Goal: Information Seeking & Learning: Check status

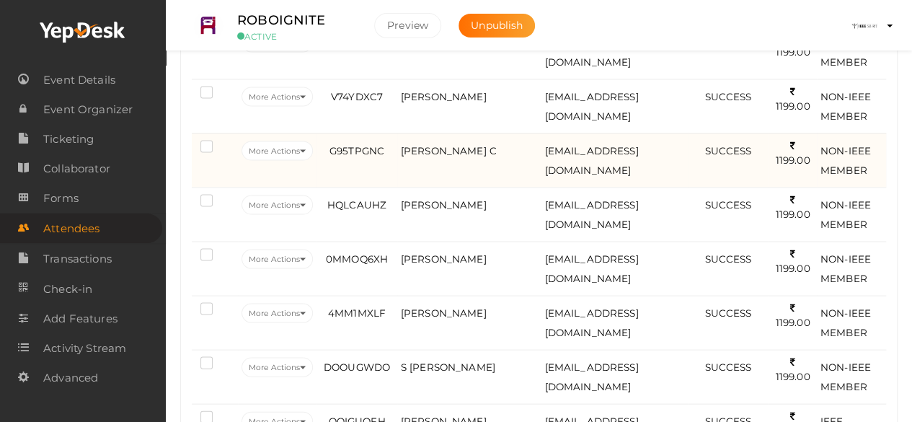
scroll to position [1478, 0]
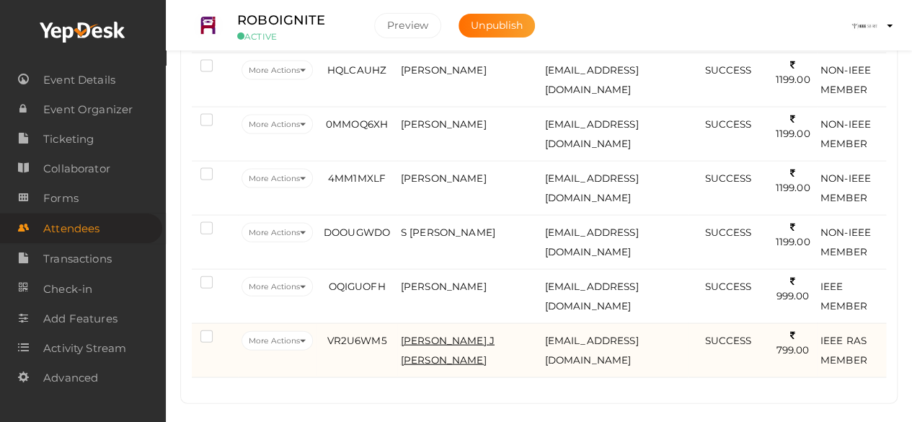
click at [443, 334] on span "[PERSON_NAME] J [PERSON_NAME]" at bounding box center [448, 349] width 94 height 31
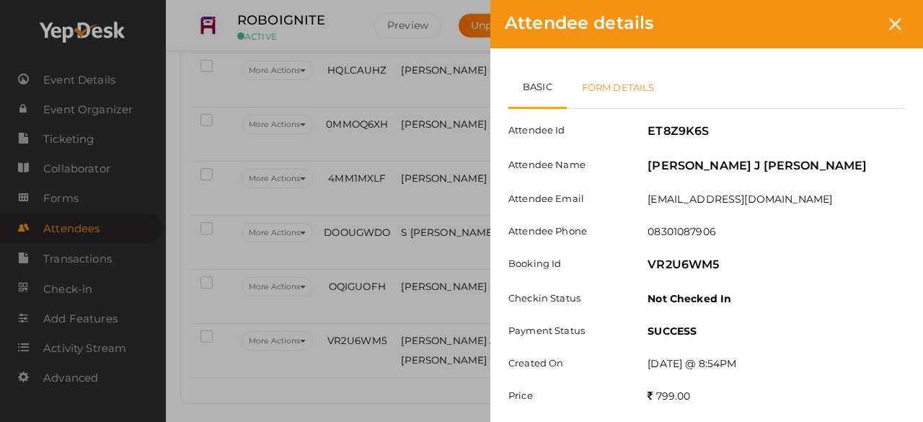
click at [626, 76] on link "Form Details" at bounding box center [618, 87] width 103 height 42
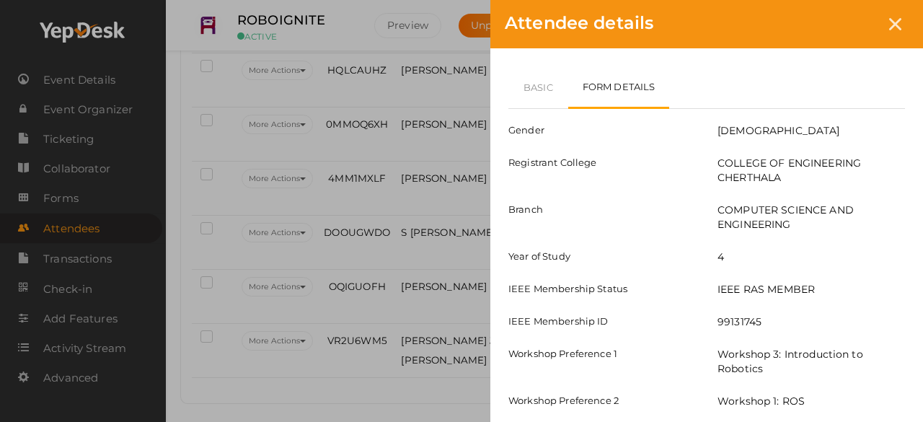
click at [460, 282] on div "Attendee details Basic Form Details Attendee Id ET8Z9K6S Attendee Name [PERSON_…" at bounding box center [461, 211] width 923 height 422
click at [902, 22] on div at bounding box center [894, 24] width 27 height 27
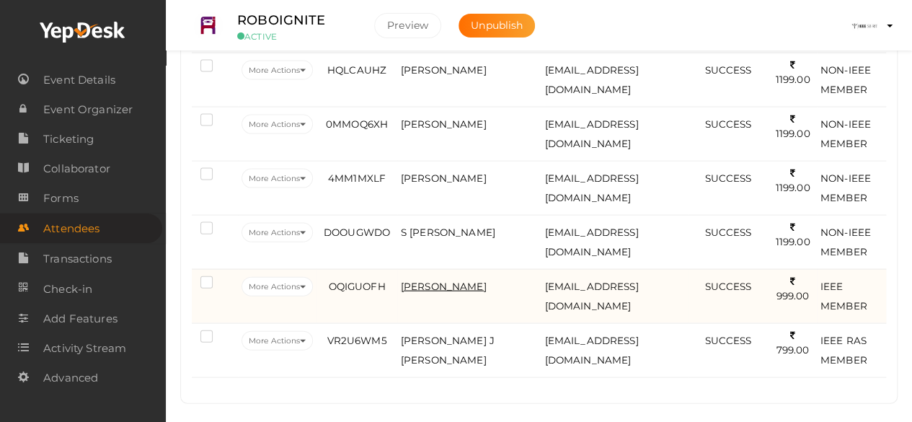
click at [450, 280] on span "[PERSON_NAME]" at bounding box center [444, 286] width 86 height 12
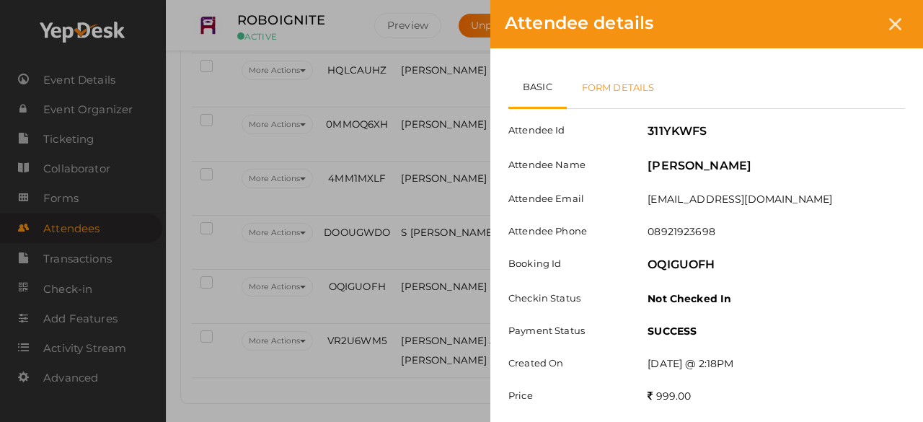
click at [607, 89] on link "Form Details" at bounding box center [618, 87] width 103 height 42
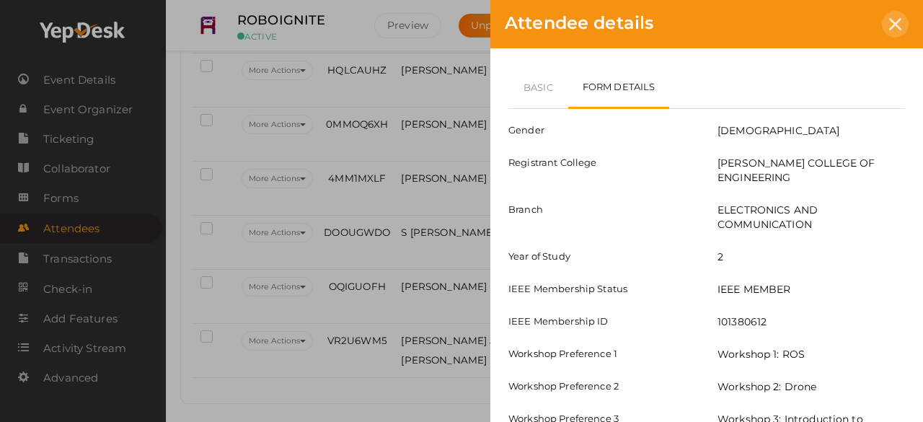
click at [898, 17] on div at bounding box center [894, 24] width 27 height 27
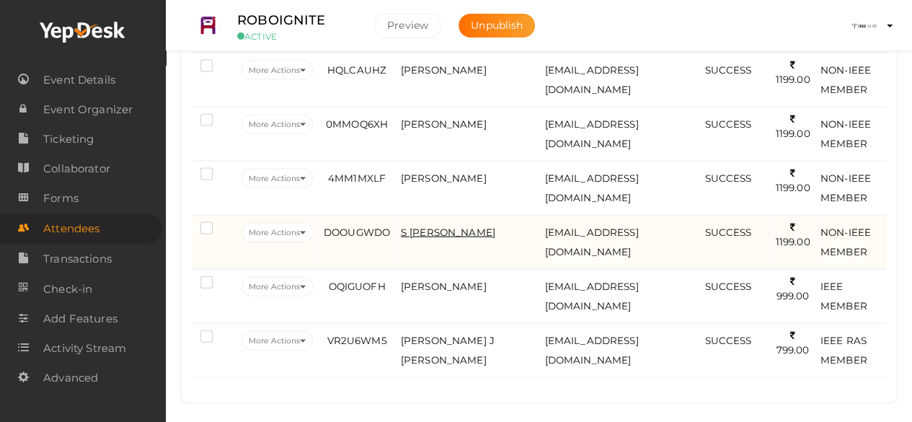
click at [451, 226] on span "S [PERSON_NAME]" at bounding box center [448, 232] width 94 height 12
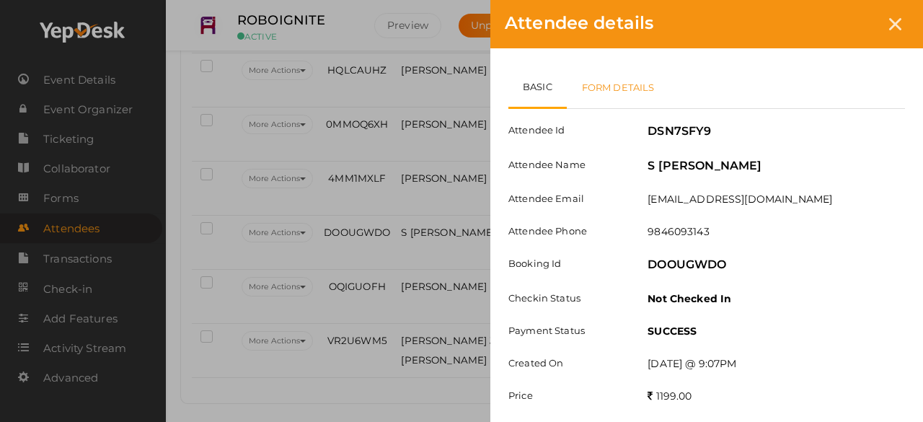
click at [624, 93] on link "Form Details" at bounding box center [618, 87] width 103 height 42
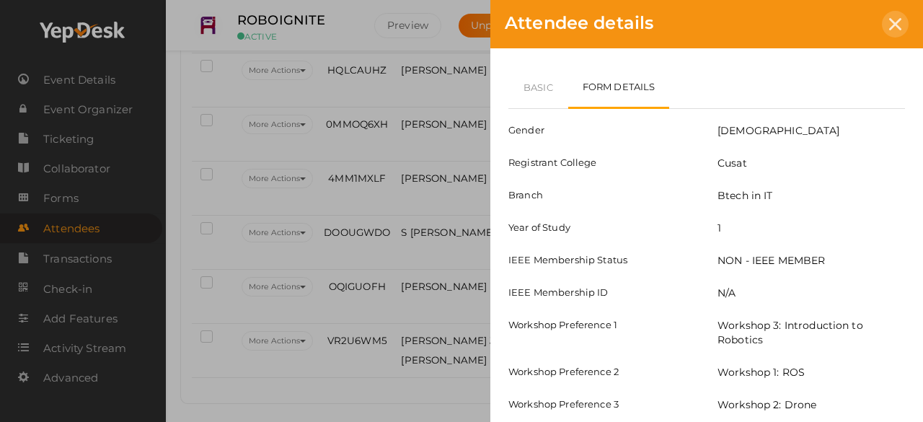
click at [899, 17] on div at bounding box center [894, 24] width 27 height 27
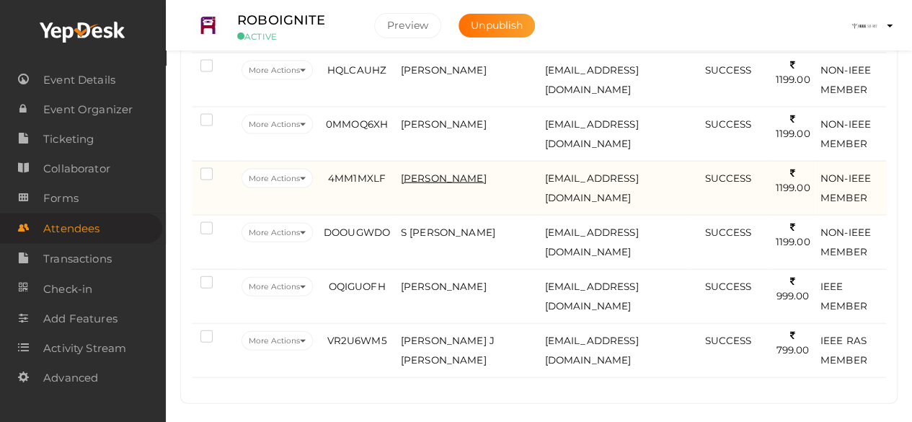
click at [450, 172] on span "[PERSON_NAME]" at bounding box center [444, 178] width 86 height 12
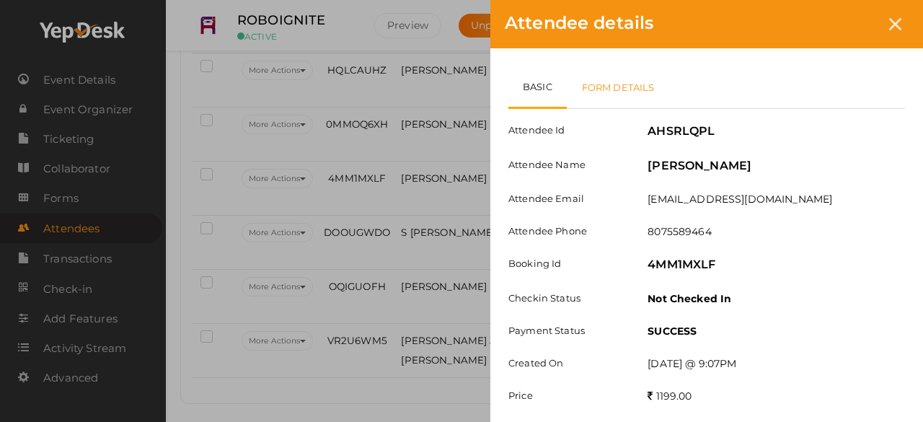
click at [644, 84] on link "Form Details" at bounding box center [618, 87] width 103 height 42
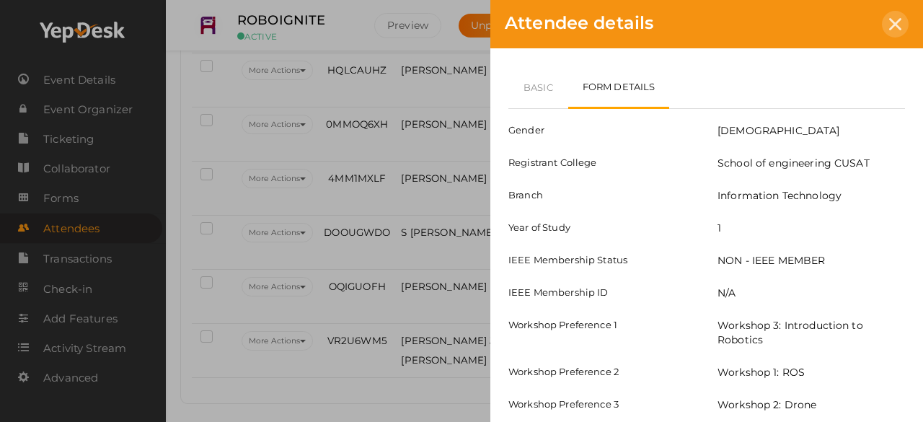
click at [892, 30] on icon at bounding box center [895, 24] width 12 height 12
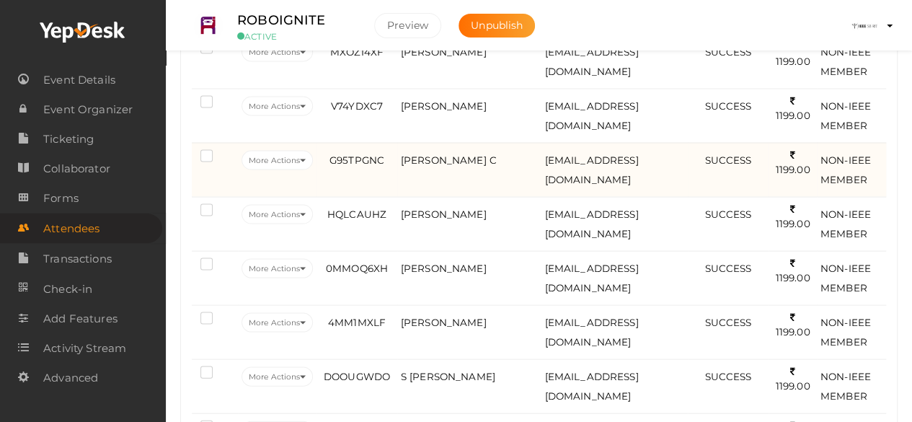
scroll to position [1332, 0]
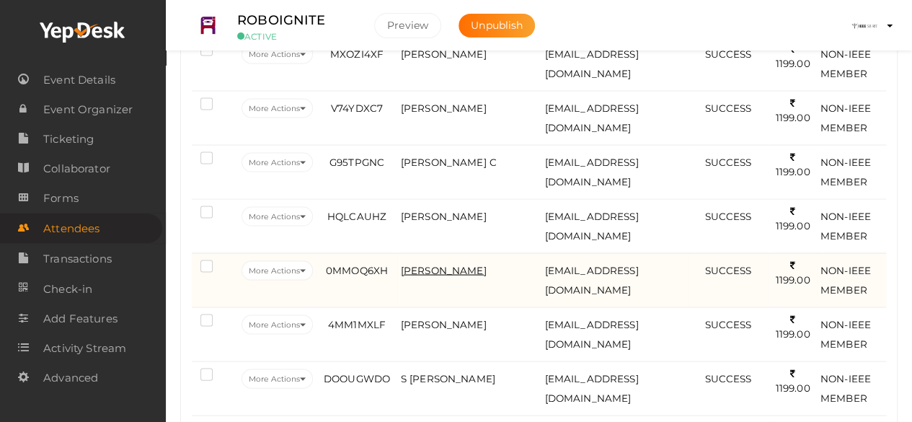
click at [468, 264] on span "[PERSON_NAME]" at bounding box center [444, 270] width 86 height 12
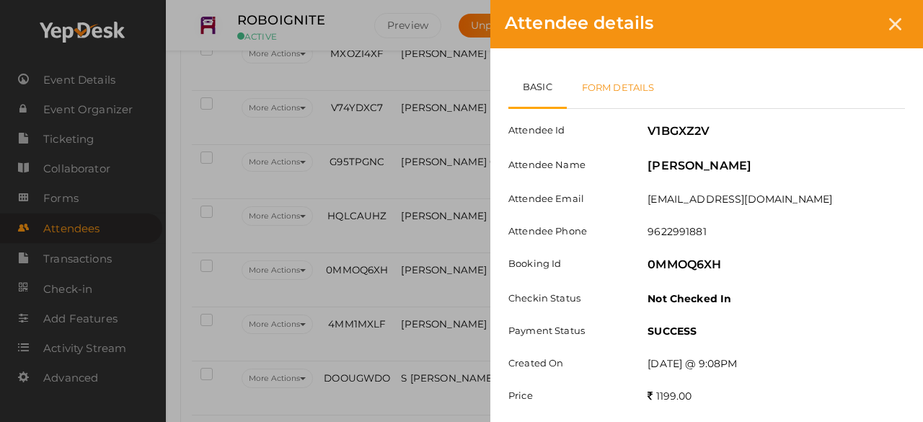
click at [633, 71] on link "Form Details" at bounding box center [618, 87] width 103 height 42
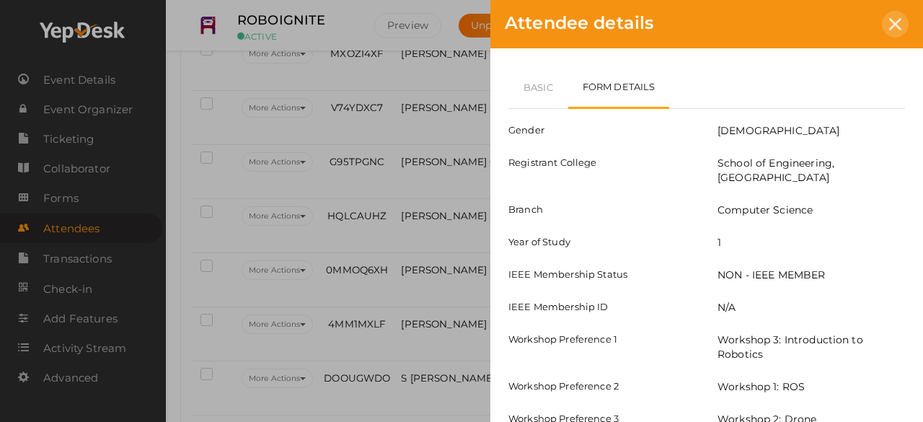
click at [902, 21] on div at bounding box center [894, 24] width 27 height 27
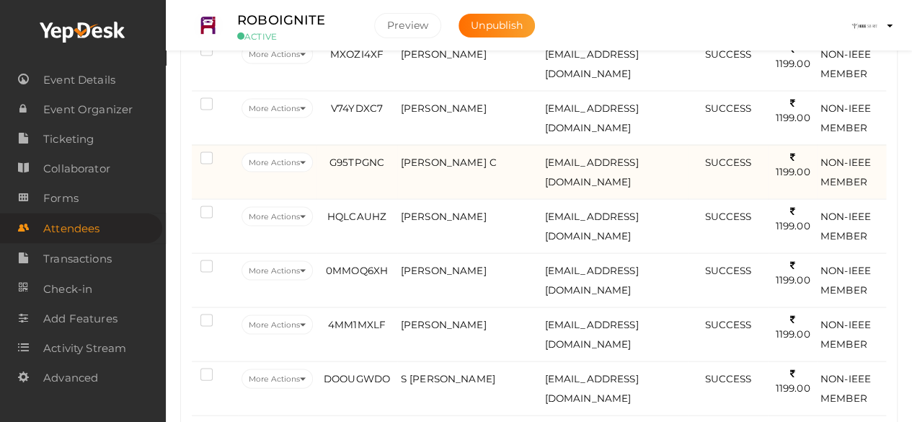
scroll to position [1305, 0]
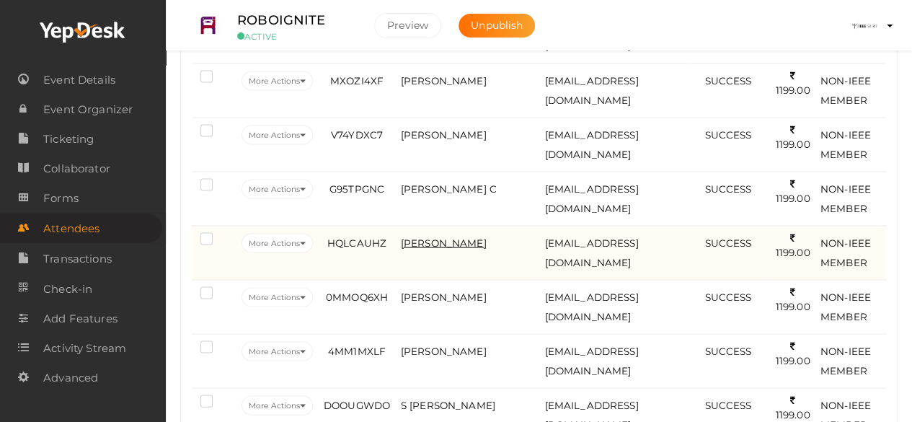
click at [425, 236] on span "[PERSON_NAME]" at bounding box center [444, 242] width 86 height 12
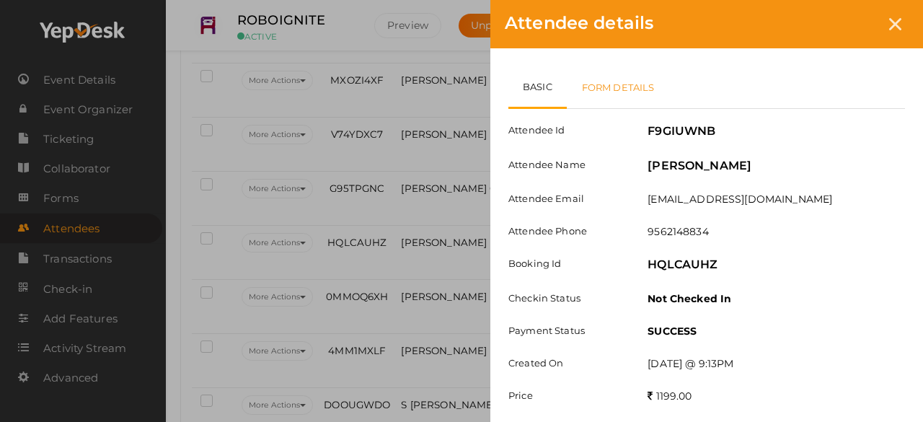
click at [639, 87] on link "Form Details" at bounding box center [618, 87] width 103 height 42
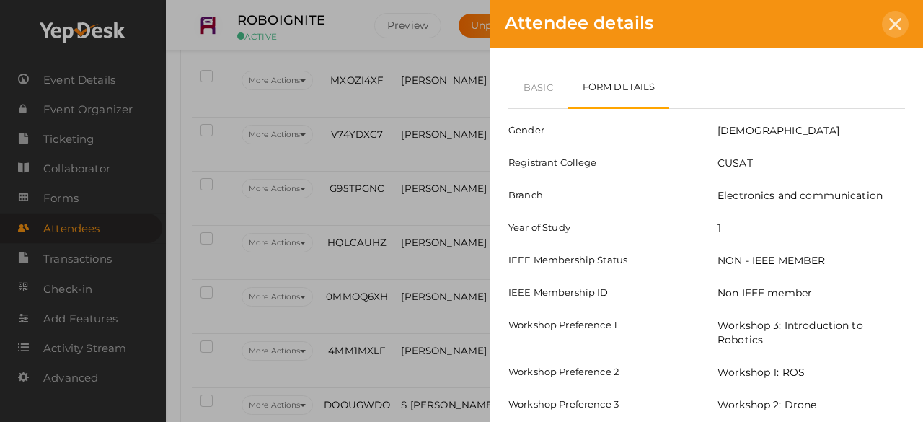
click at [890, 19] on icon at bounding box center [895, 24] width 12 height 12
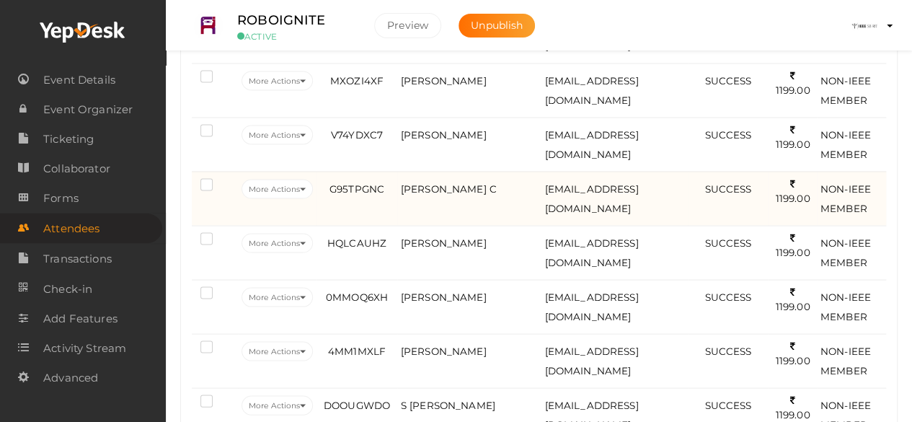
click at [448, 171] on td "[PERSON_NAME] C" at bounding box center [469, 198] width 144 height 54
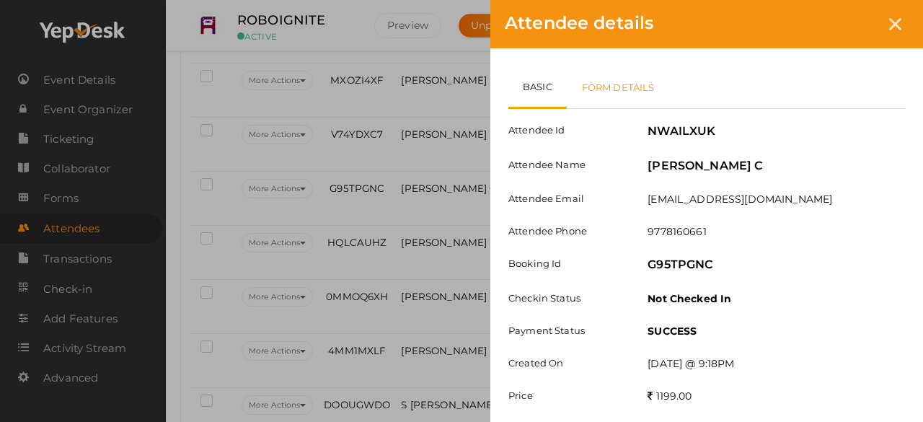
click at [613, 92] on link "Form Details" at bounding box center [618, 87] width 103 height 42
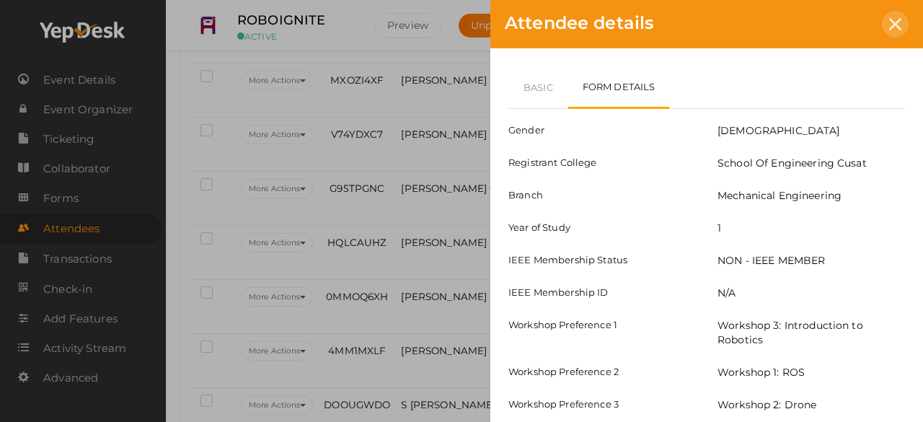
click at [897, 22] on icon at bounding box center [895, 24] width 12 height 12
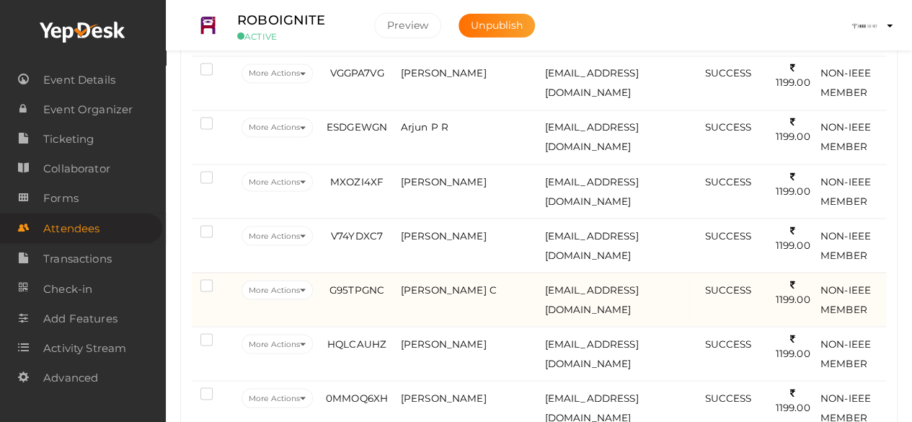
scroll to position [1201, 0]
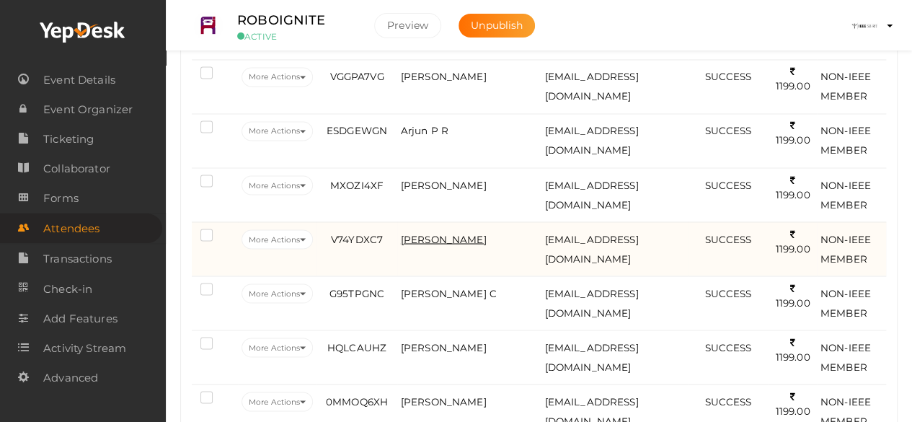
click at [457, 233] on span "[PERSON_NAME]" at bounding box center [444, 239] width 86 height 12
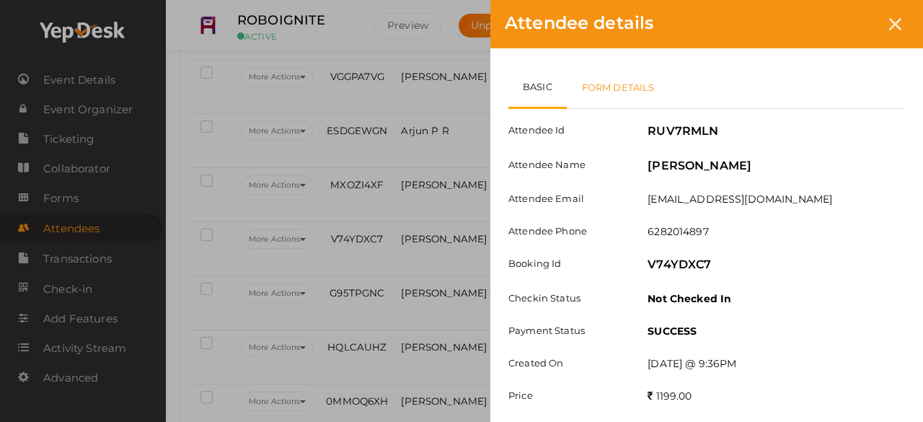
click at [626, 94] on link "Form Details" at bounding box center [618, 87] width 103 height 42
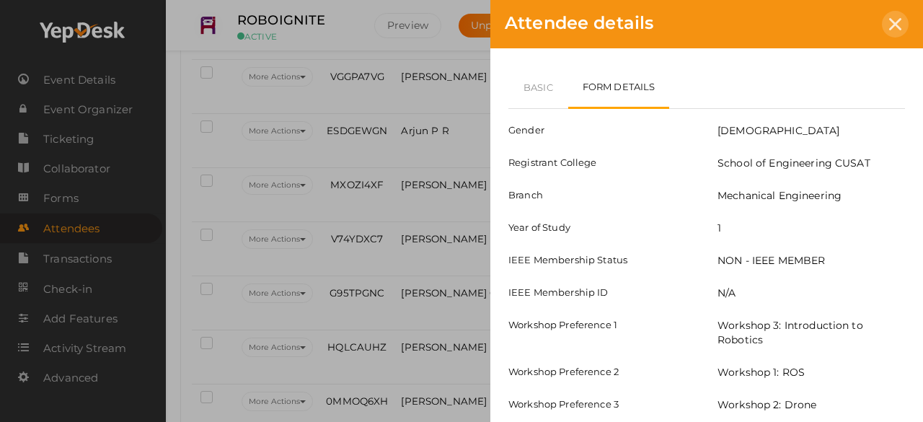
click at [884, 22] on div at bounding box center [894, 24] width 27 height 27
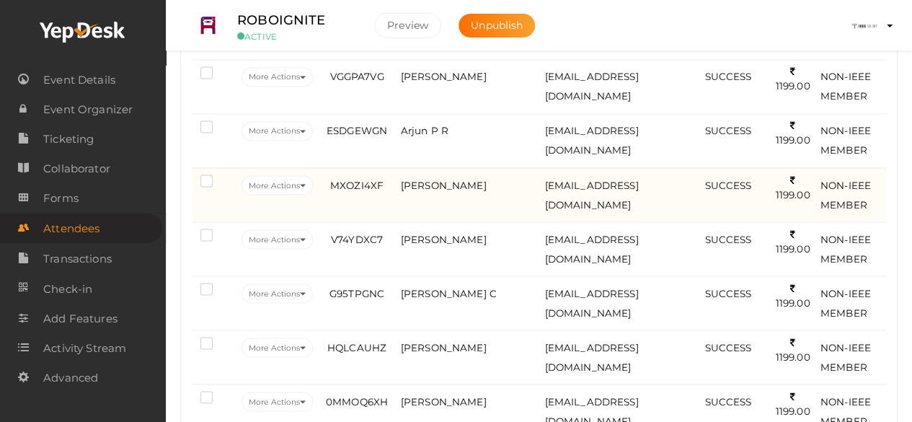
click at [458, 169] on td "[PERSON_NAME]" at bounding box center [469, 194] width 144 height 54
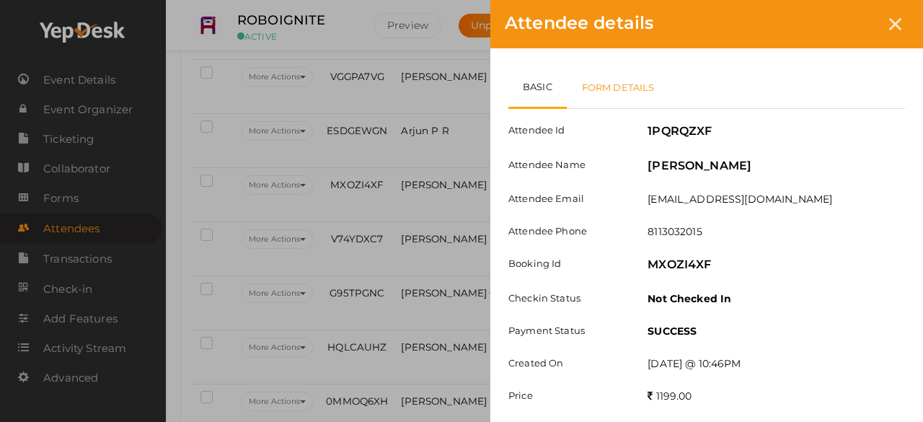
click at [613, 77] on link "Form Details" at bounding box center [618, 87] width 103 height 42
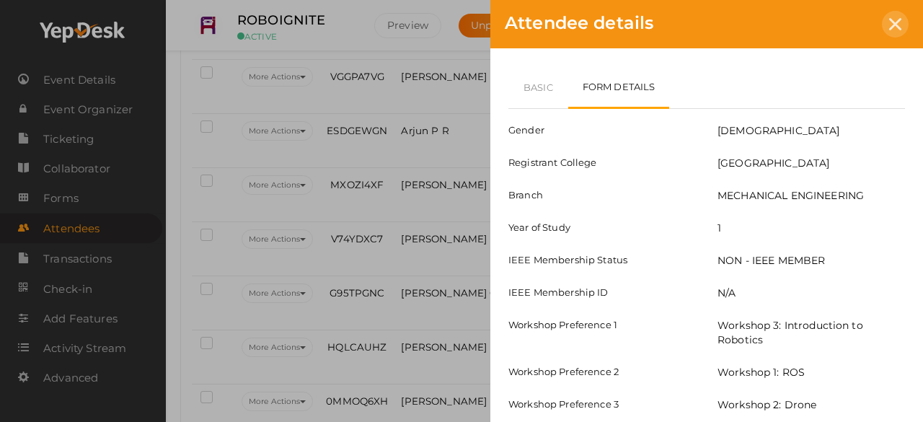
click at [884, 22] on div at bounding box center [894, 24] width 27 height 27
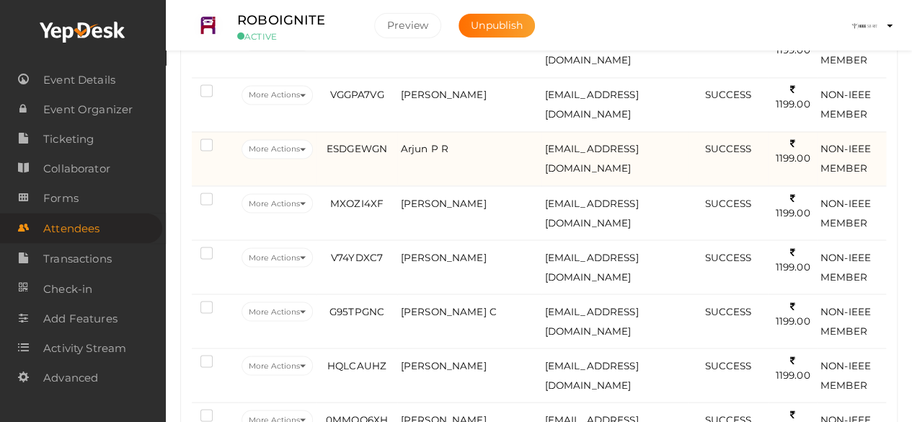
scroll to position [1178, 0]
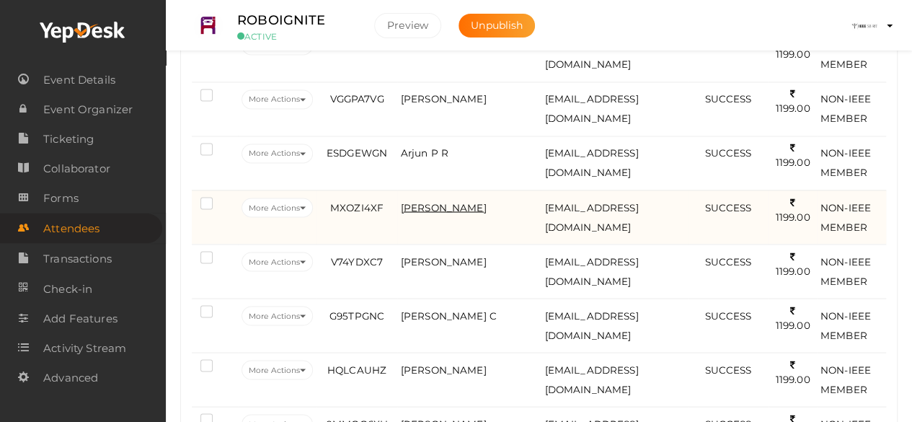
click at [464, 203] on span "[PERSON_NAME]" at bounding box center [444, 207] width 86 height 12
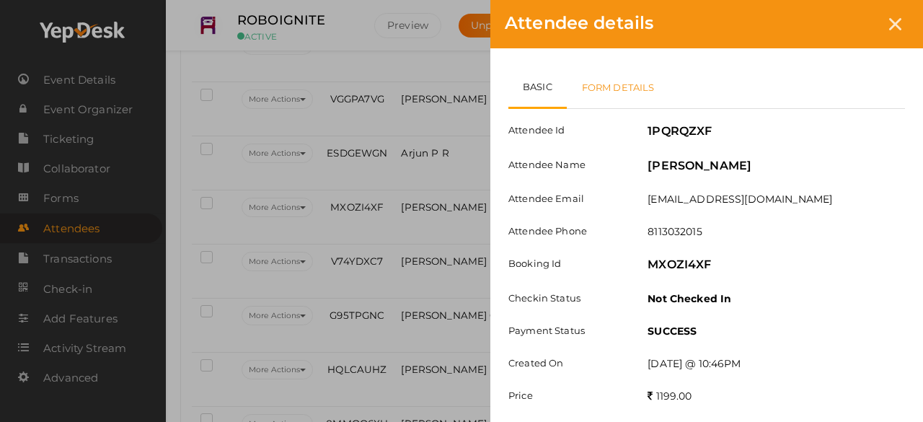
click at [644, 97] on link "Form Details" at bounding box center [618, 87] width 103 height 42
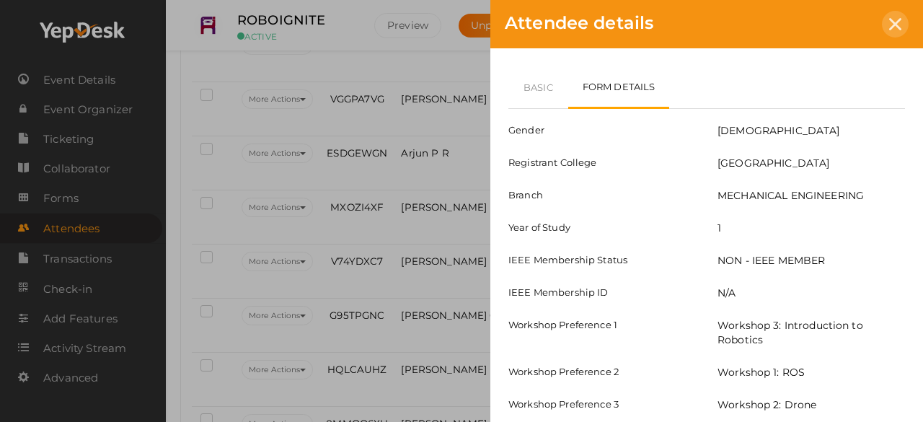
click at [894, 22] on icon at bounding box center [895, 24] width 12 height 12
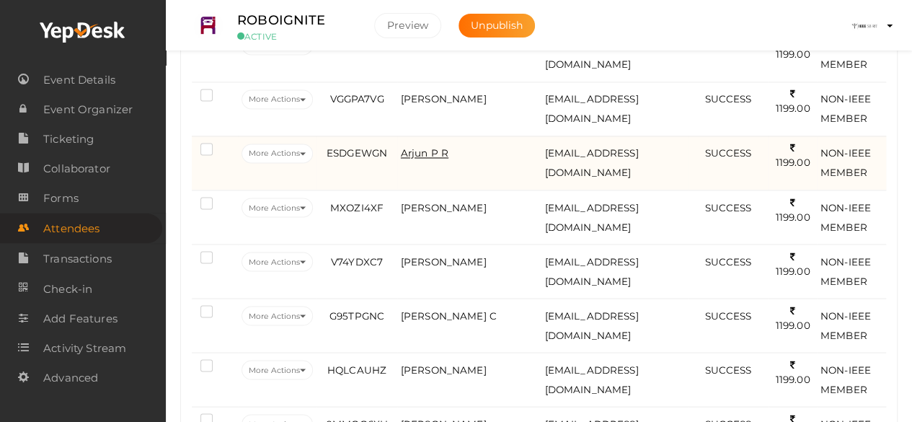
click at [412, 147] on span "Arjun P R" at bounding box center [425, 153] width 48 height 12
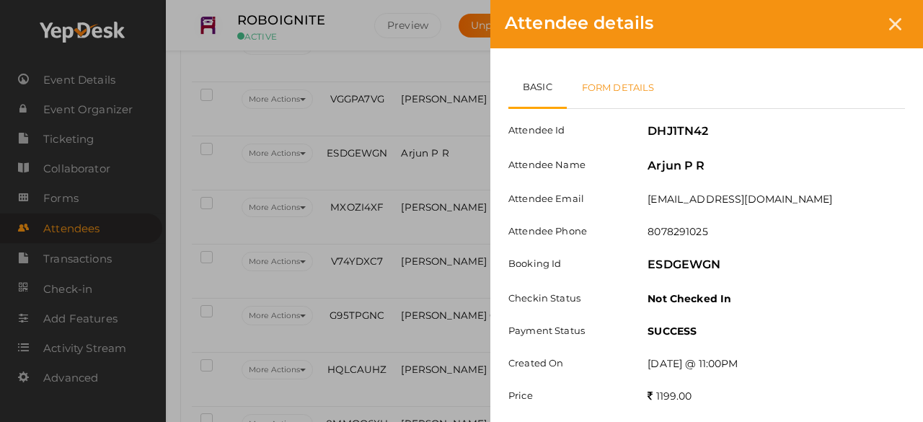
click at [591, 82] on link "Form Details" at bounding box center [618, 87] width 103 height 42
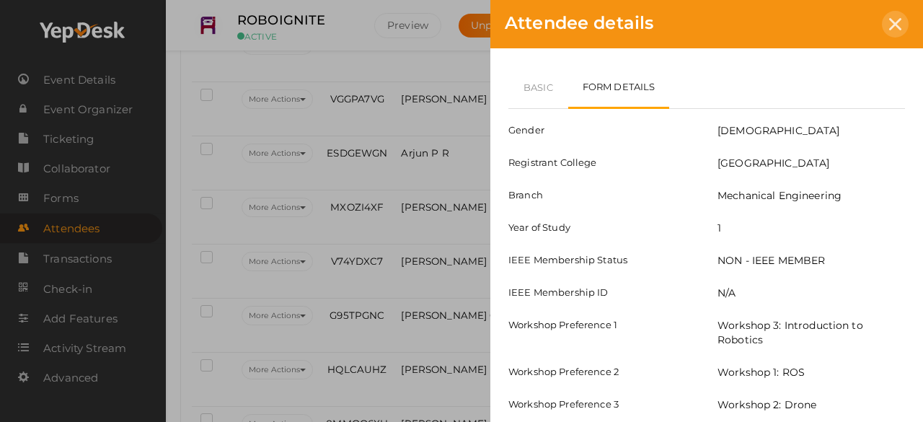
click at [897, 21] on icon at bounding box center [895, 24] width 12 height 12
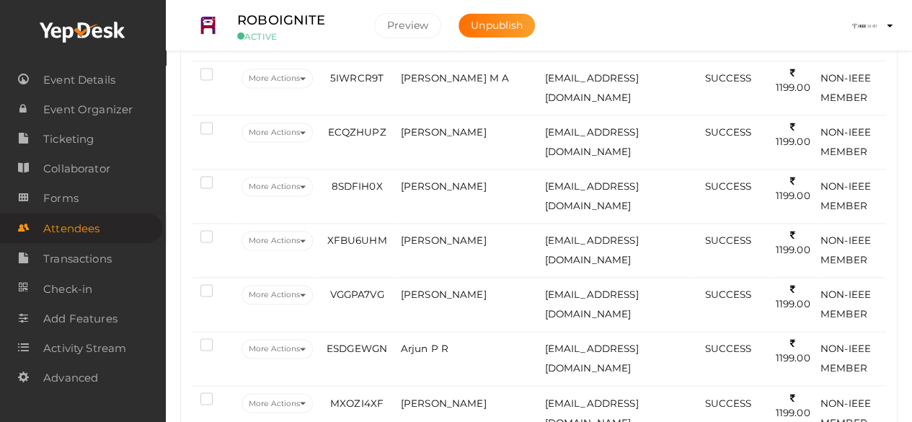
scroll to position [982, 0]
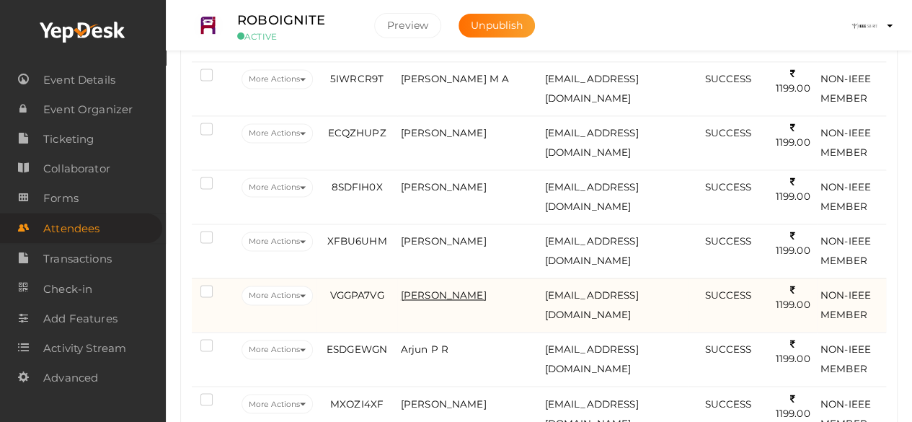
click at [447, 289] on span "[PERSON_NAME]" at bounding box center [444, 295] width 86 height 12
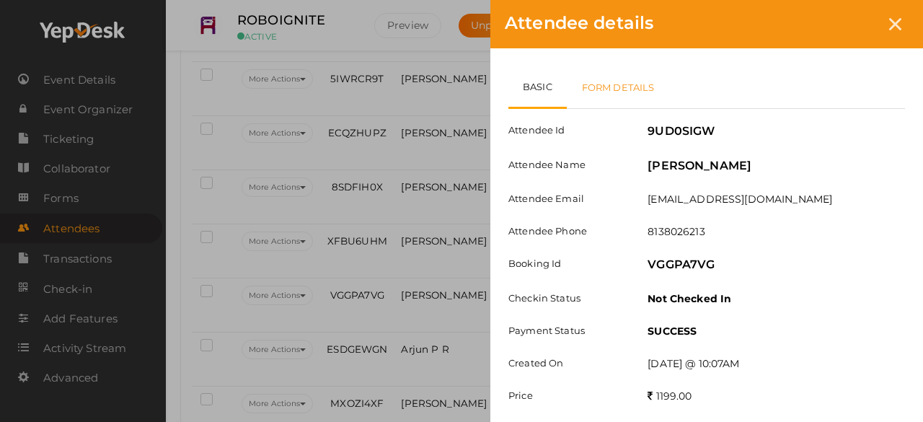
click at [646, 86] on link "Form Details" at bounding box center [618, 87] width 103 height 42
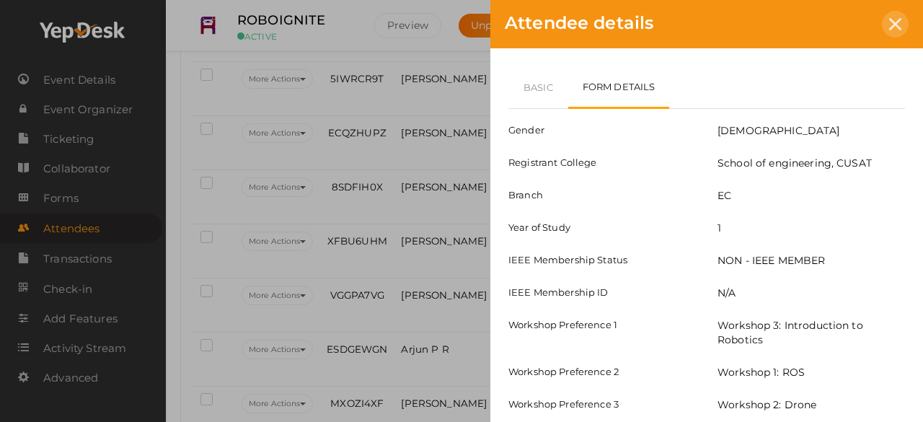
click at [887, 28] on div at bounding box center [894, 24] width 27 height 27
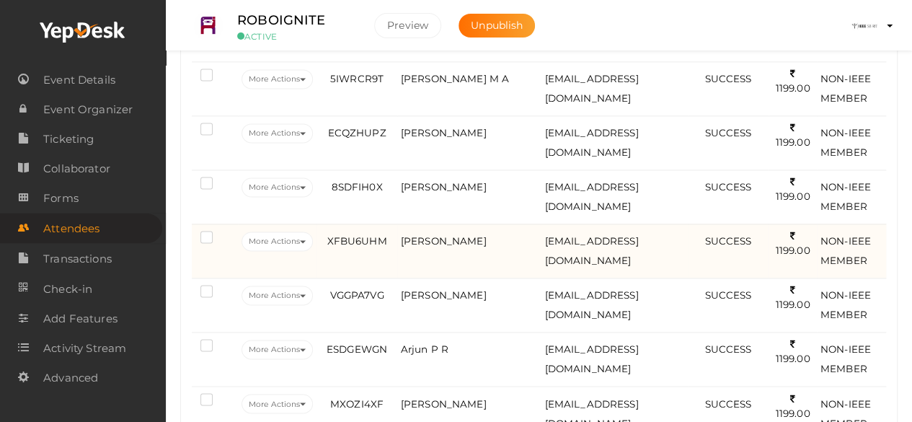
click at [458, 226] on td "[PERSON_NAME]" at bounding box center [469, 250] width 144 height 54
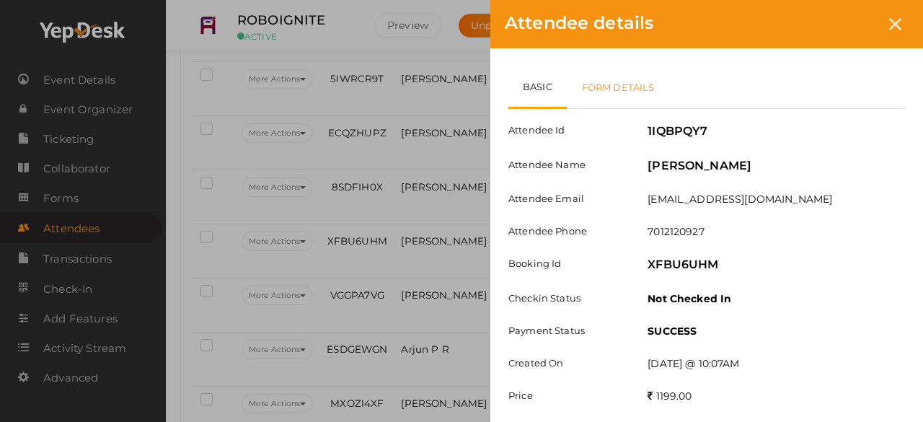
click at [617, 99] on link "Form Details" at bounding box center [618, 87] width 103 height 42
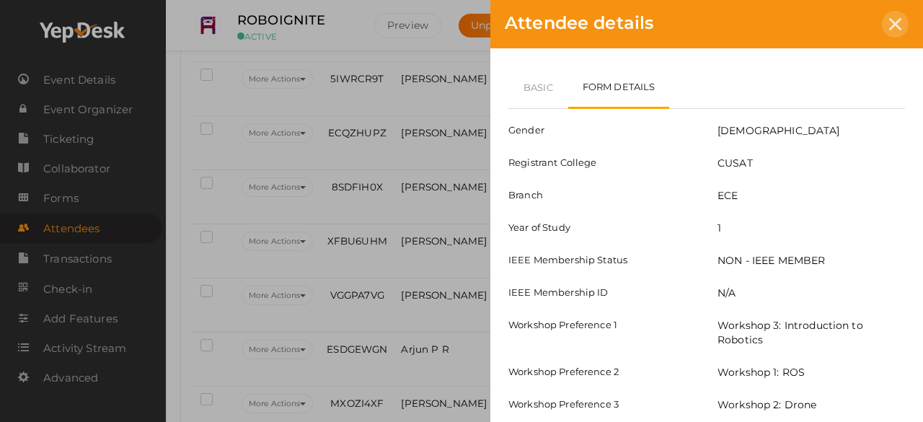
click at [891, 30] on icon at bounding box center [895, 24] width 12 height 12
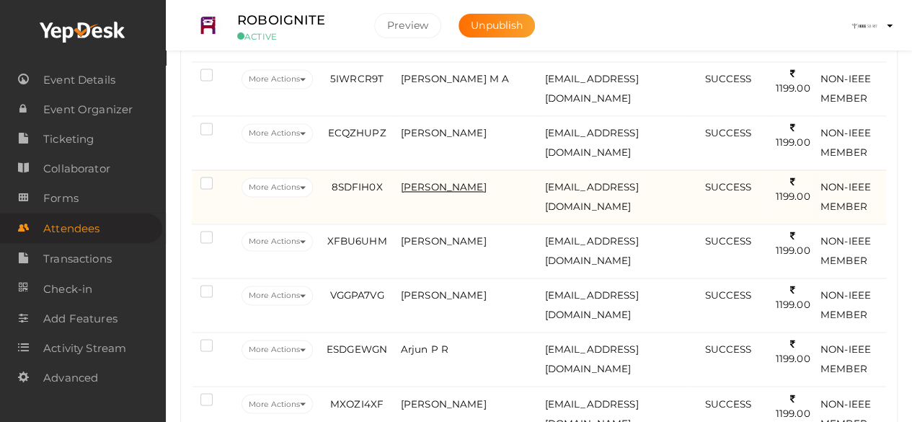
click at [471, 181] on span "[PERSON_NAME]" at bounding box center [444, 187] width 86 height 12
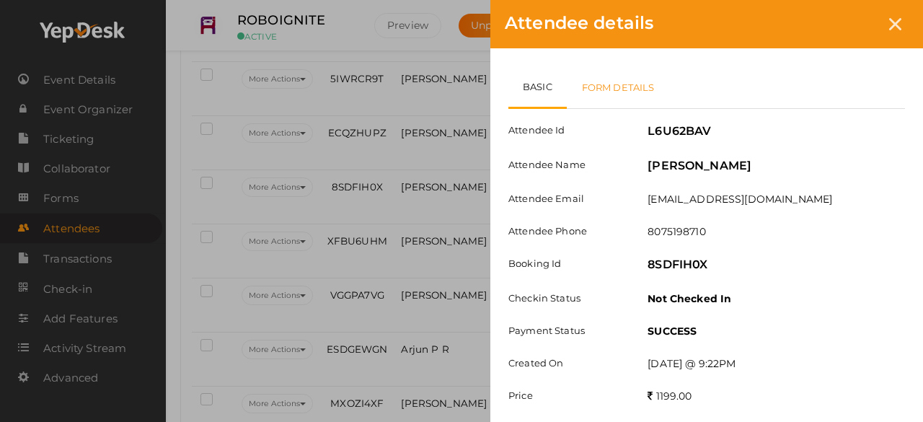
click at [633, 83] on link "Form Details" at bounding box center [618, 87] width 103 height 42
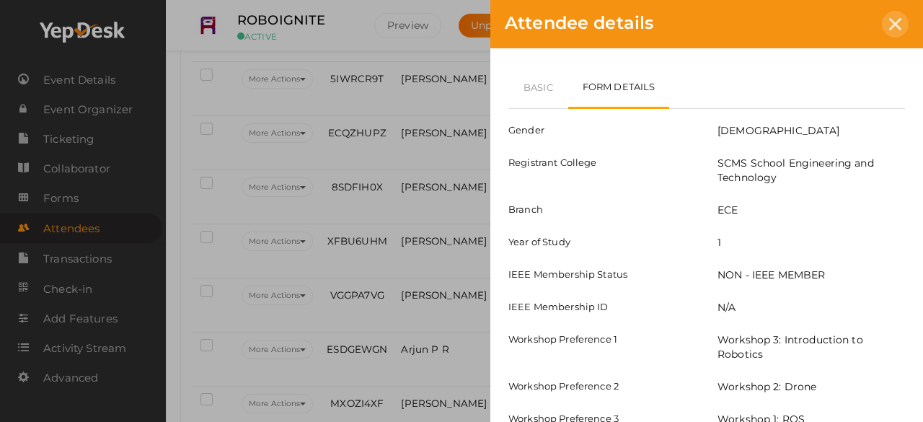
click at [898, 15] on div at bounding box center [894, 24] width 27 height 27
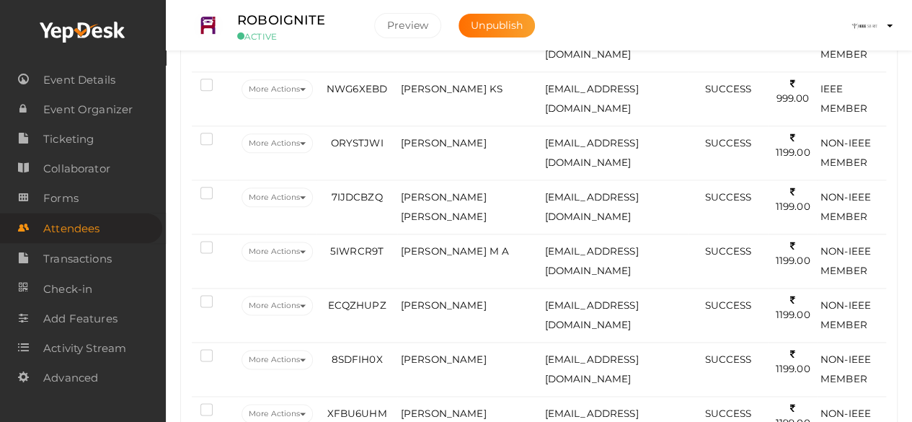
scroll to position [807, 0]
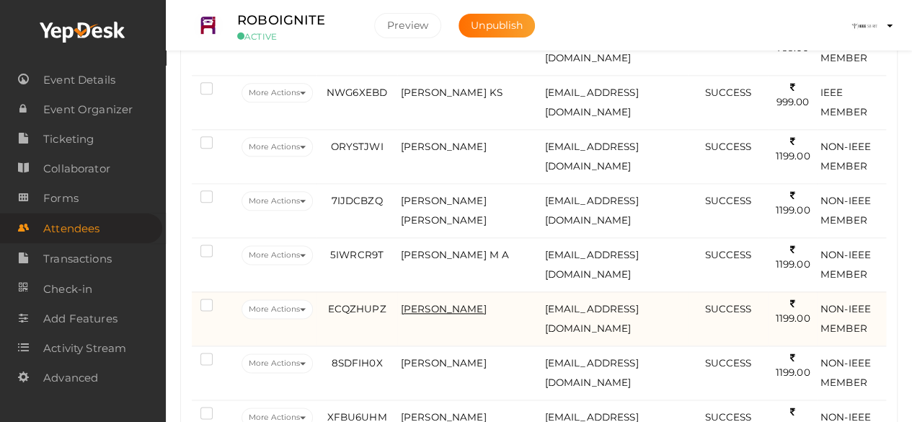
click at [448, 303] on span "[PERSON_NAME]" at bounding box center [444, 309] width 86 height 12
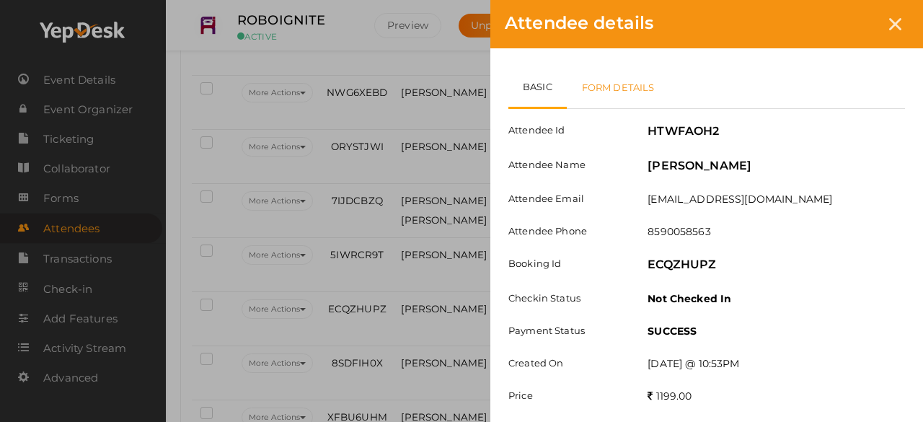
click at [623, 97] on link "Form Details" at bounding box center [618, 87] width 103 height 42
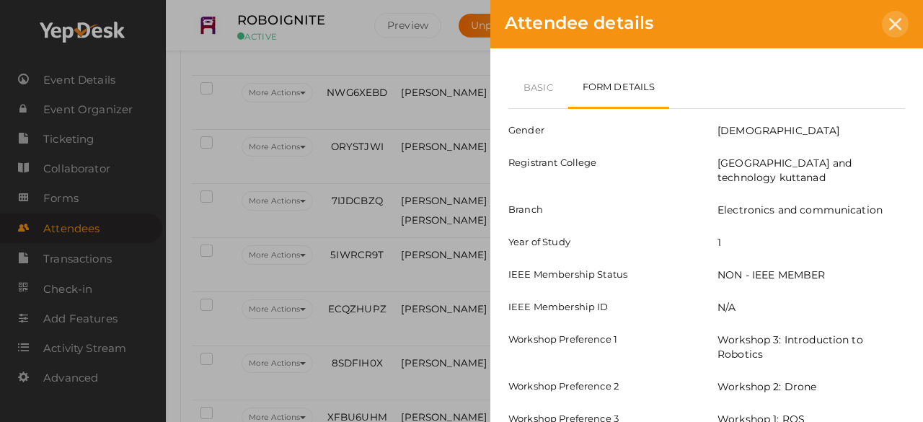
click at [891, 29] on icon at bounding box center [895, 24] width 12 height 12
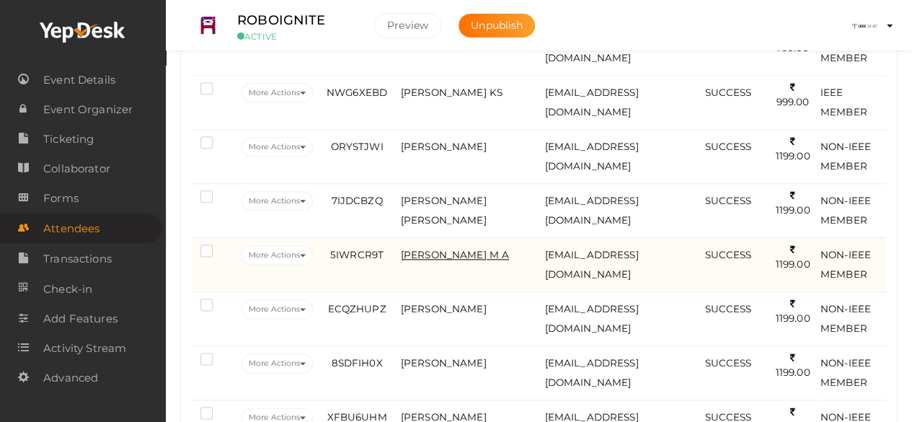
click at [434, 249] on span "[PERSON_NAME] M A" at bounding box center [455, 255] width 108 height 12
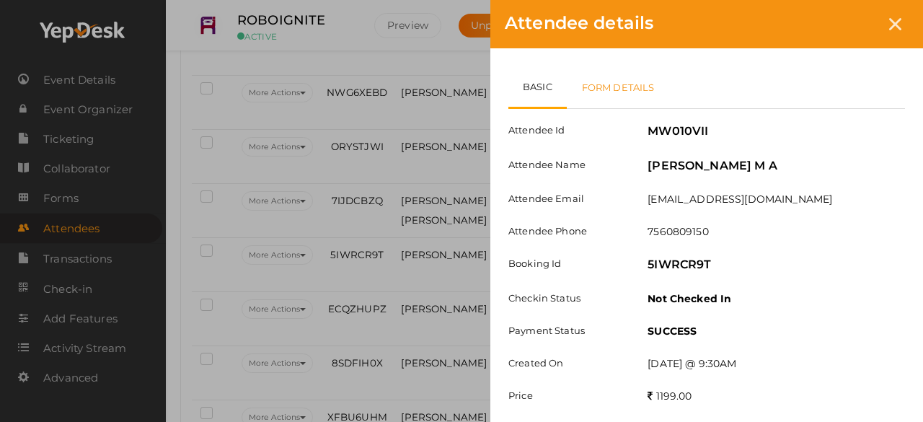
click at [627, 86] on link "Form Details" at bounding box center [618, 87] width 103 height 42
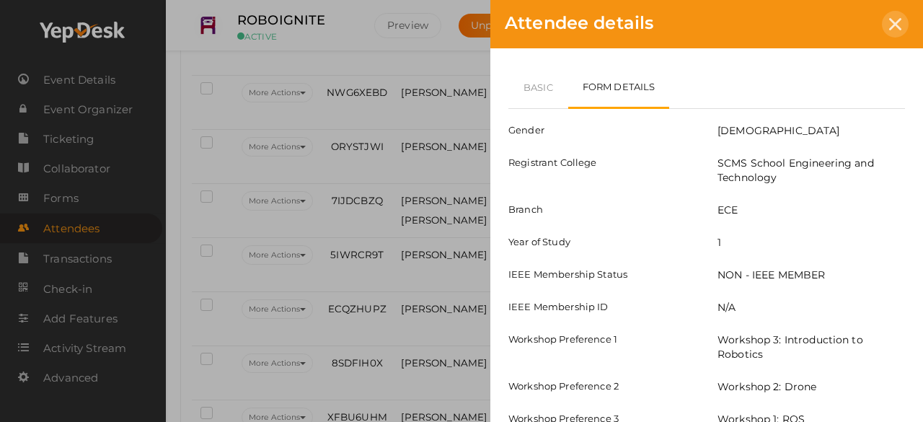
click at [901, 22] on div at bounding box center [894, 24] width 27 height 27
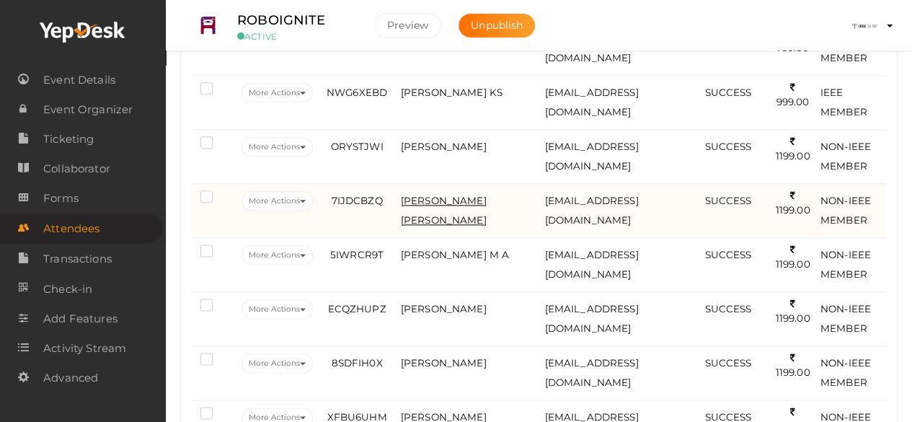
click at [453, 195] on span "[PERSON_NAME] [PERSON_NAME]" at bounding box center [444, 210] width 86 height 31
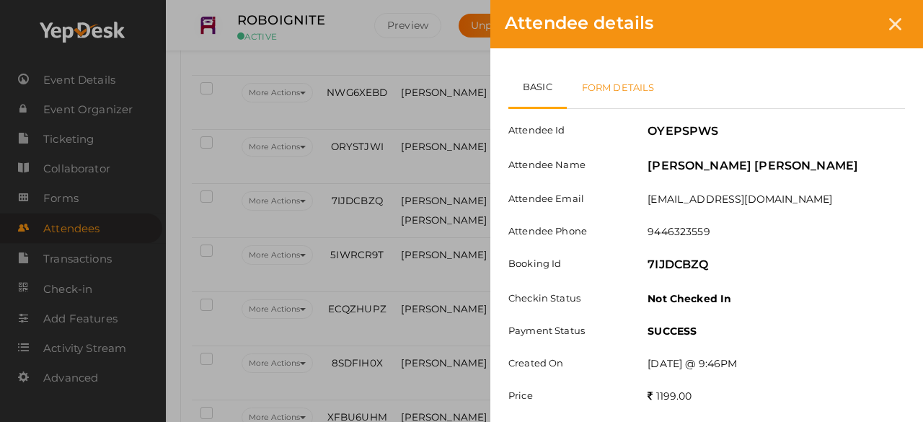
click at [618, 90] on link "Form Details" at bounding box center [618, 87] width 103 height 42
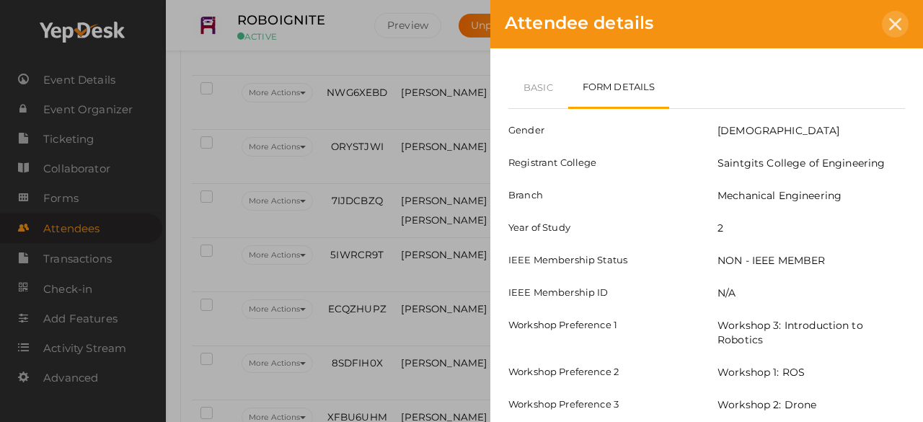
click at [902, 13] on div at bounding box center [894, 24] width 27 height 27
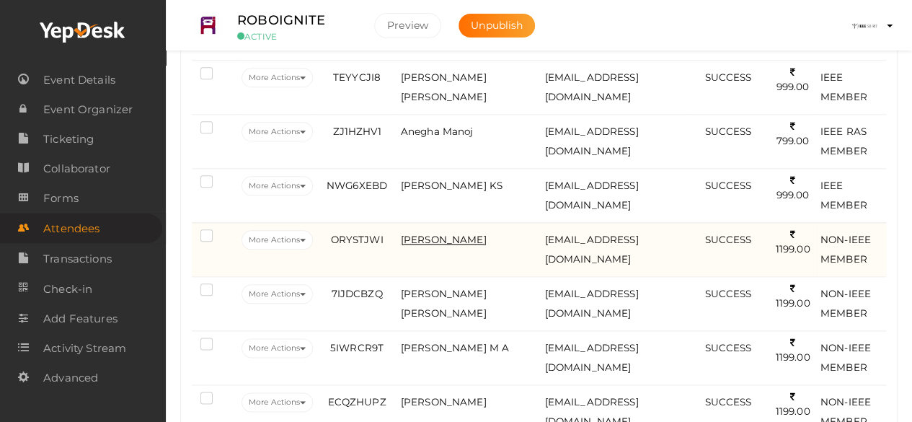
scroll to position [713, 0]
click at [418, 234] on span "[PERSON_NAME]" at bounding box center [444, 240] width 86 height 12
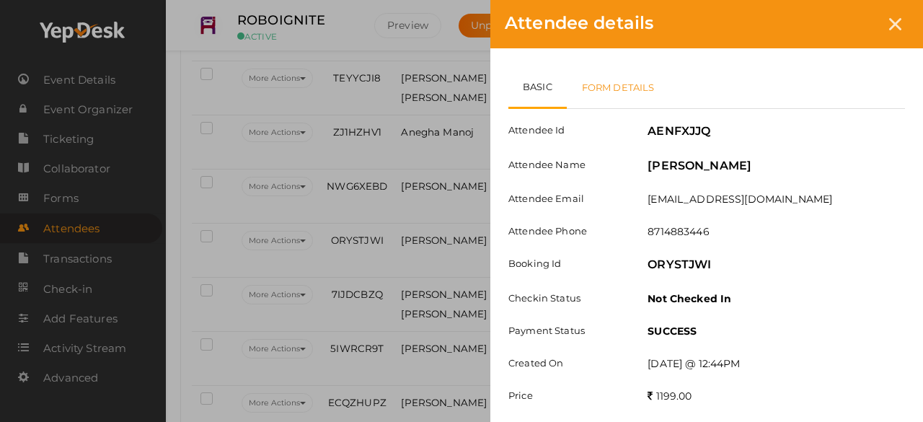
click at [640, 89] on link "Form Details" at bounding box center [618, 87] width 103 height 42
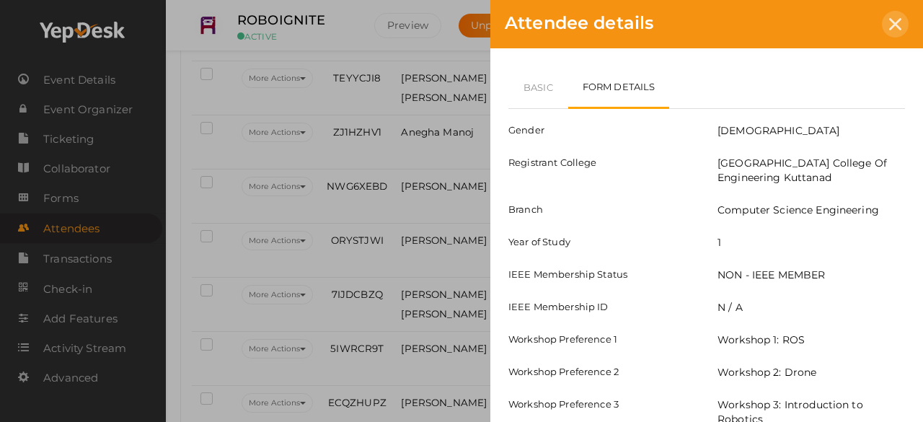
click at [907, 27] on div at bounding box center [894, 24] width 27 height 27
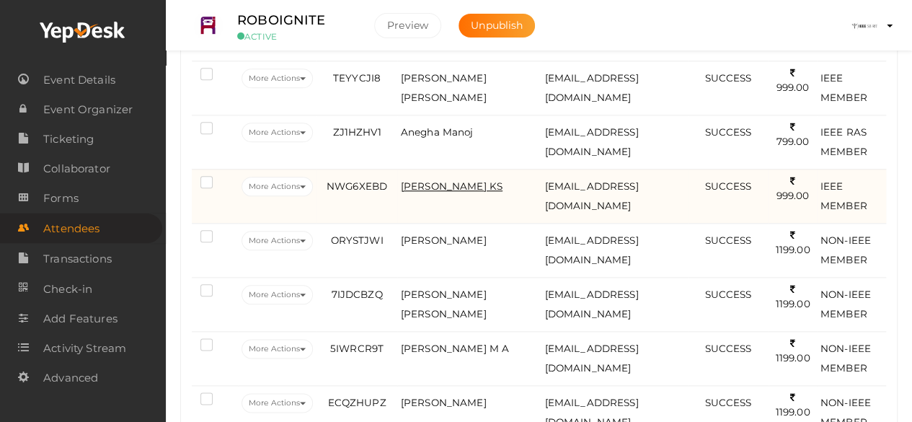
click at [461, 182] on span "[PERSON_NAME] KS" at bounding box center [452, 186] width 102 height 12
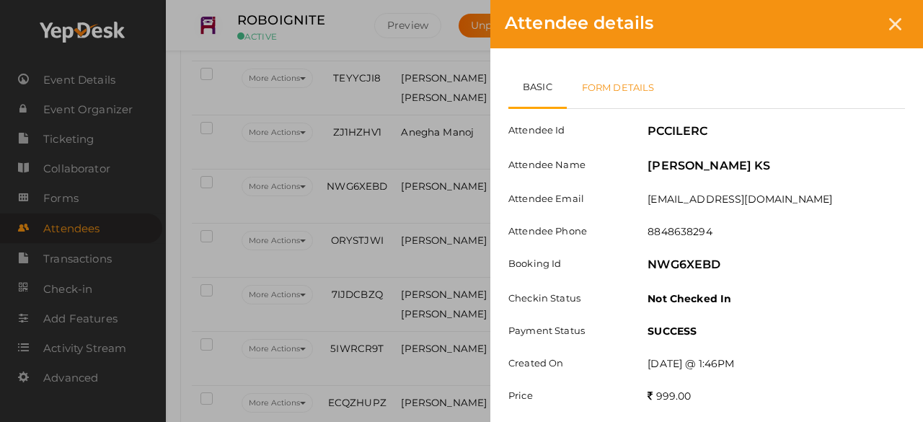
click at [647, 88] on link "Form Details" at bounding box center [618, 87] width 103 height 42
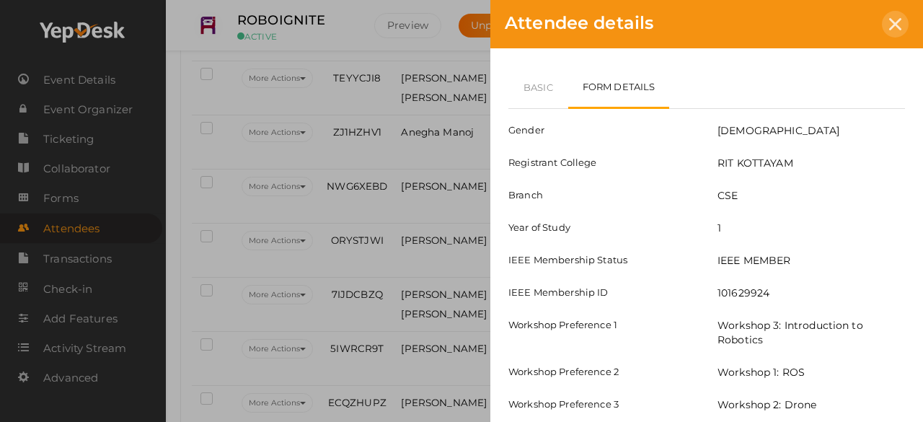
click at [898, 17] on div at bounding box center [894, 24] width 27 height 27
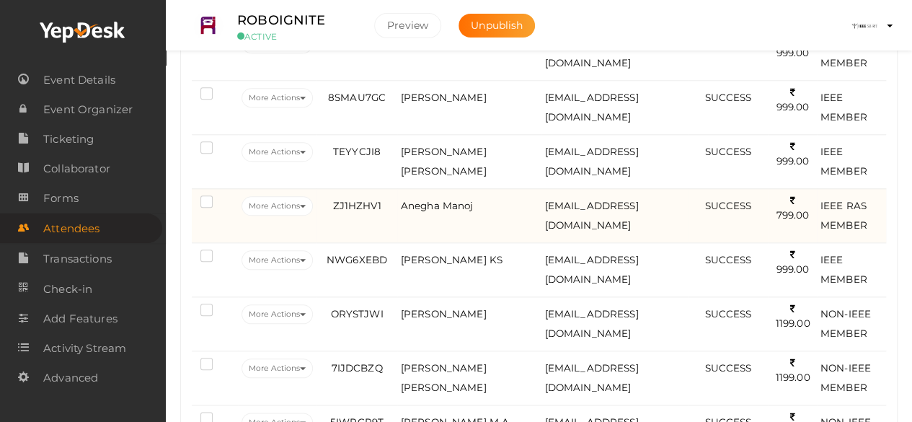
scroll to position [631, 0]
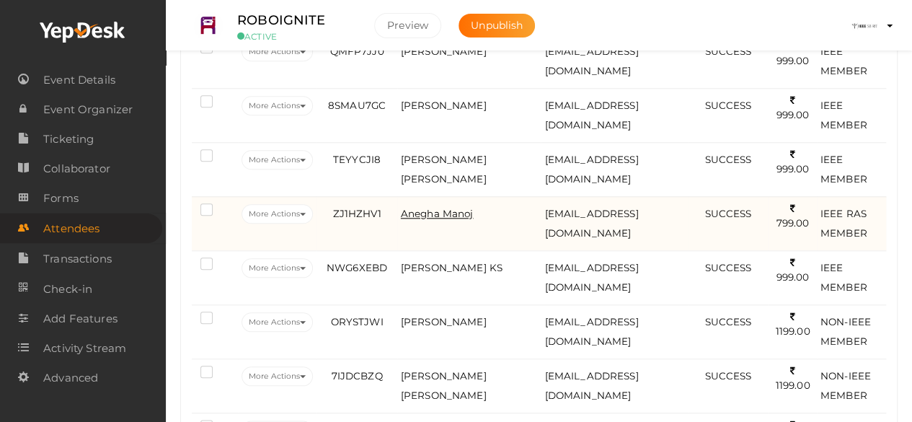
click at [444, 210] on span "Anegha Manoj" at bounding box center [437, 214] width 73 height 12
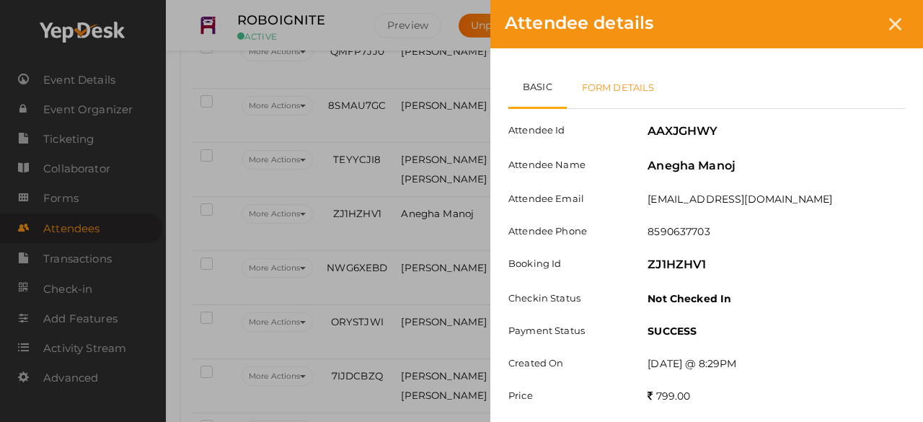
click at [617, 93] on link "Form Details" at bounding box center [618, 87] width 103 height 42
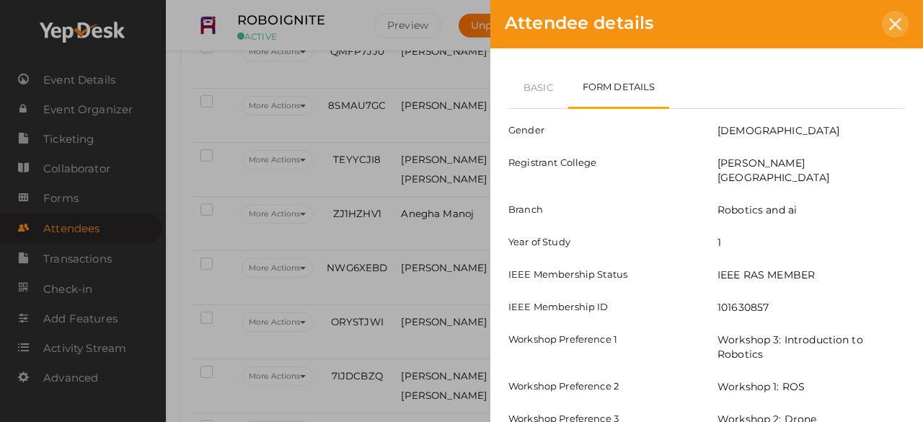
click at [897, 18] on icon at bounding box center [895, 24] width 12 height 12
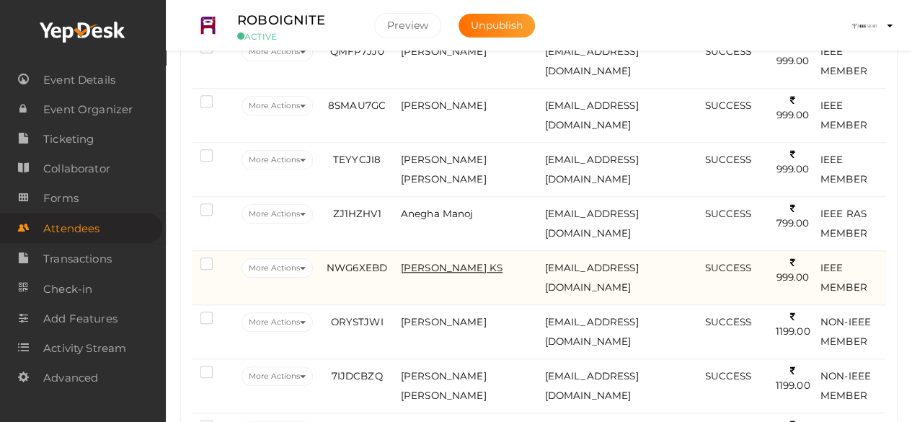
click at [428, 262] on span "[PERSON_NAME] KS" at bounding box center [452, 268] width 102 height 12
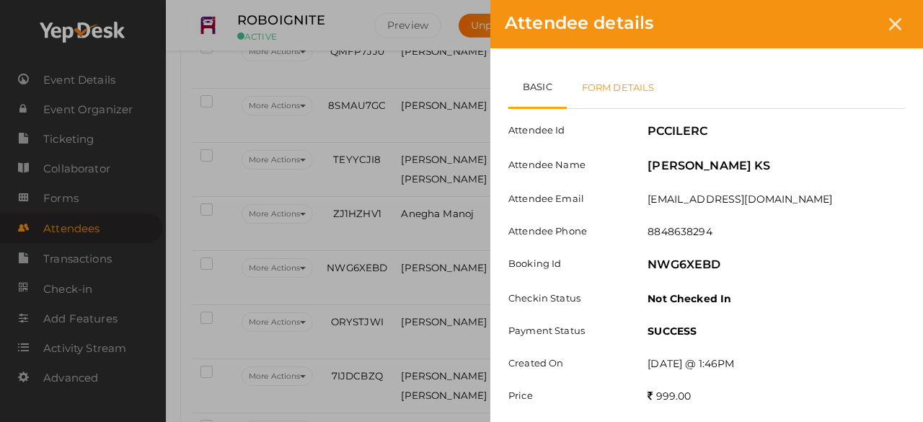
click at [624, 83] on link "Form Details" at bounding box center [618, 87] width 103 height 42
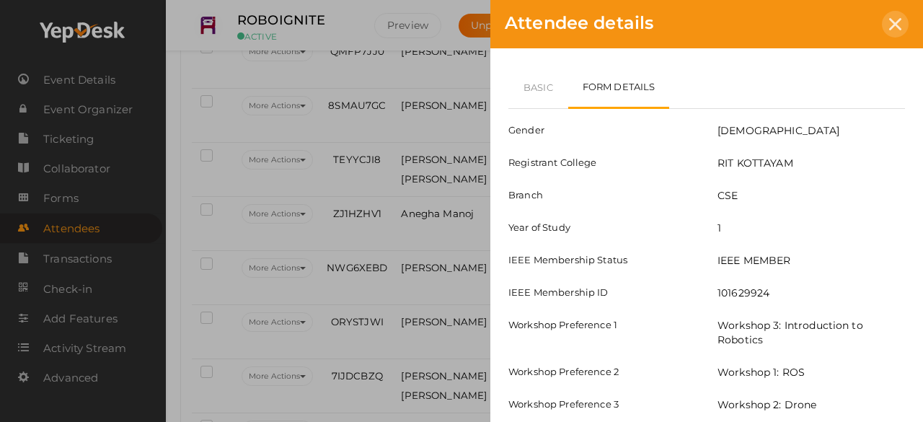
click at [894, 18] on icon at bounding box center [895, 24] width 12 height 12
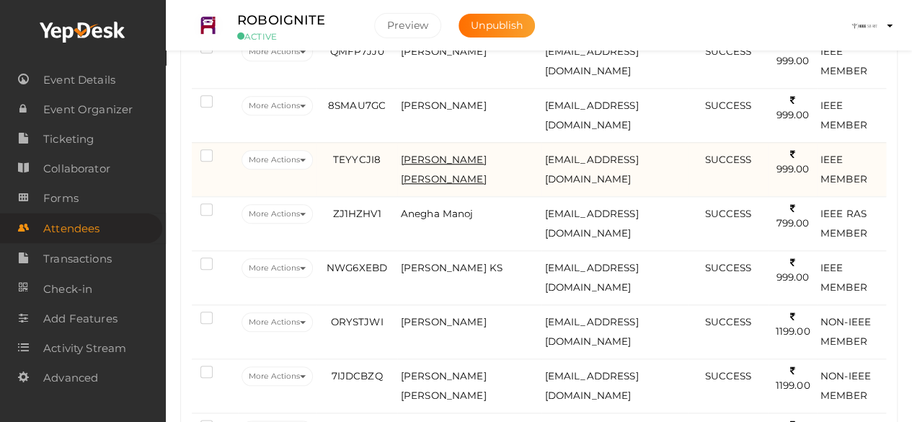
click at [444, 158] on span "[PERSON_NAME] [PERSON_NAME]" at bounding box center [444, 169] width 86 height 31
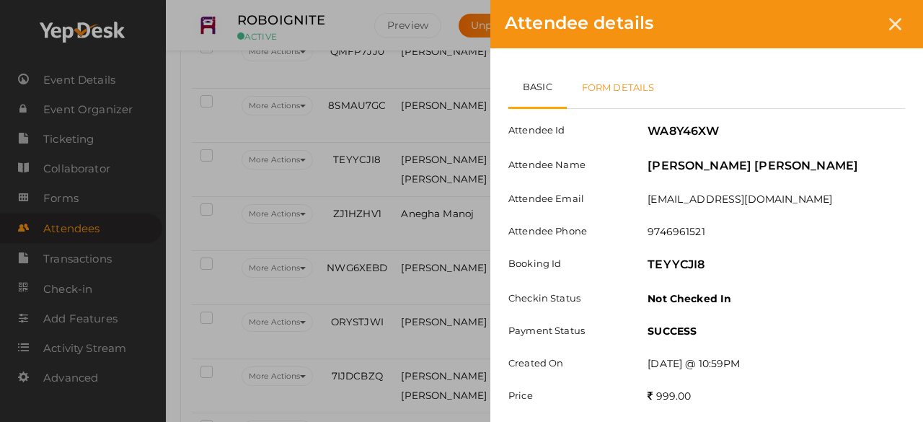
click at [641, 83] on link "Form Details" at bounding box center [618, 87] width 103 height 42
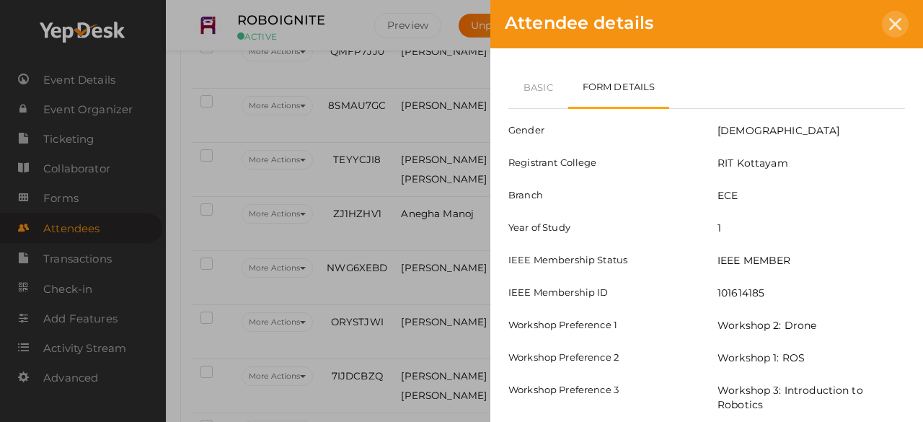
click at [888, 22] on div at bounding box center [894, 24] width 27 height 27
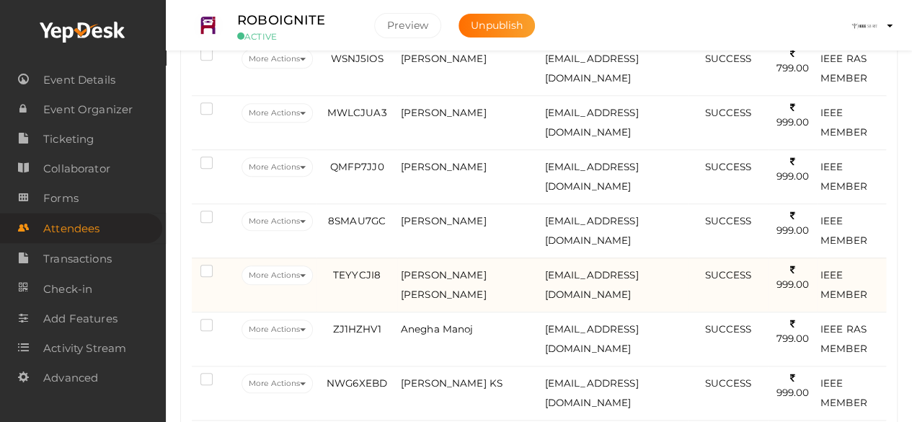
scroll to position [512, 0]
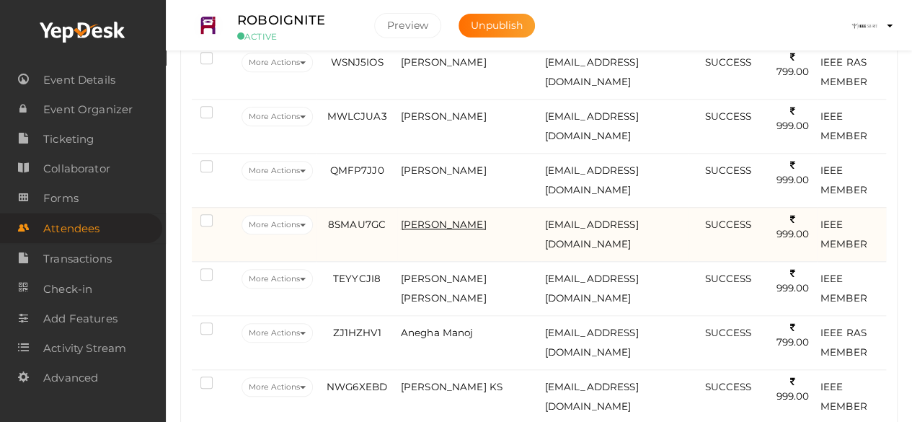
click at [459, 218] on span "[PERSON_NAME]" at bounding box center [444, 224] width 86 height 12
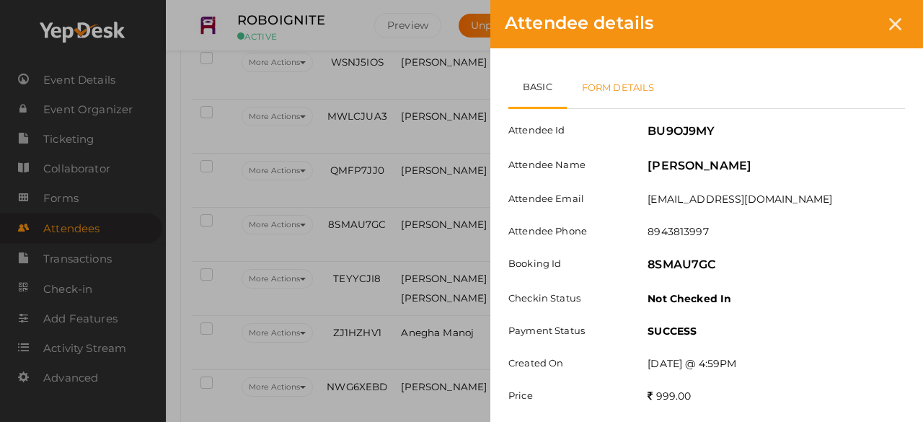
click at [598, 86] on link "Form Details" at bounding box center [618, 87] width 103 height 42
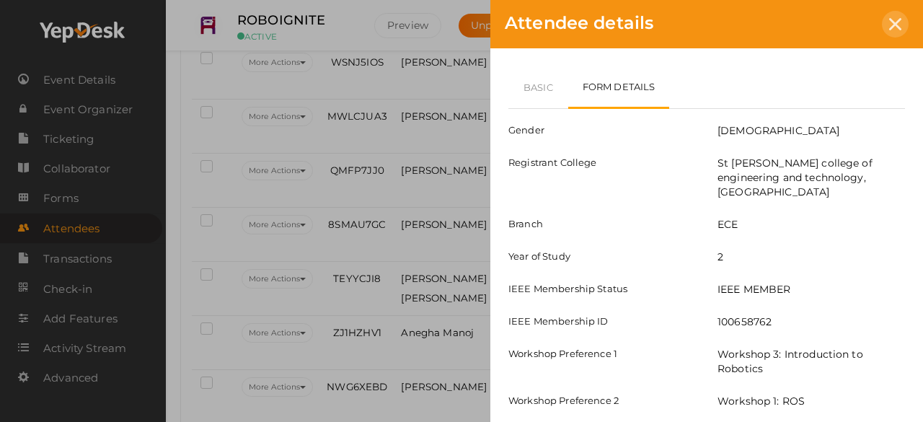
click at [900, 25] on icon at bounding box center [895, 24] width 12 height 12
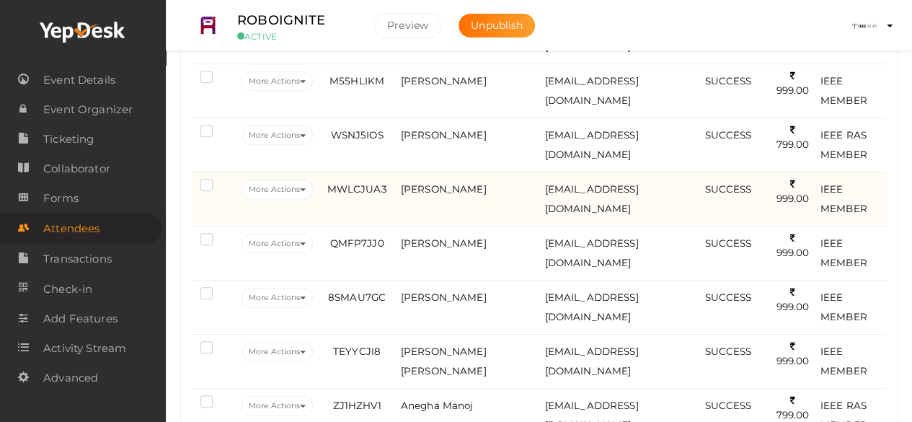
scroll to position [429, 0]
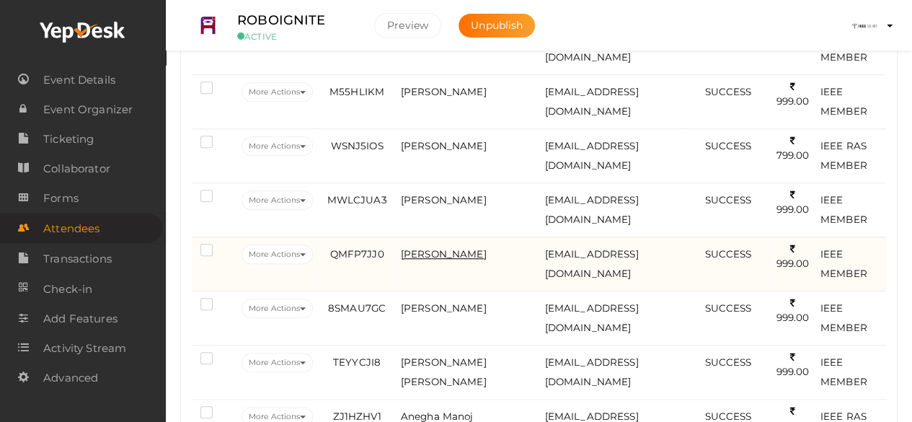
click at [443, 248] on span "[PERSON_NAME]" at bounding box center [444, 254] width 86 height 12
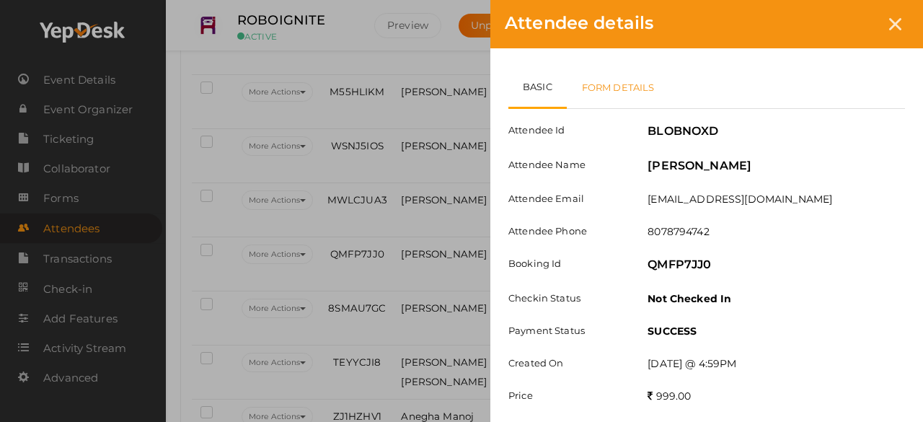
click at [643, 94] on link "Form Details" at bounding box center [618, 87] width 103 height 42
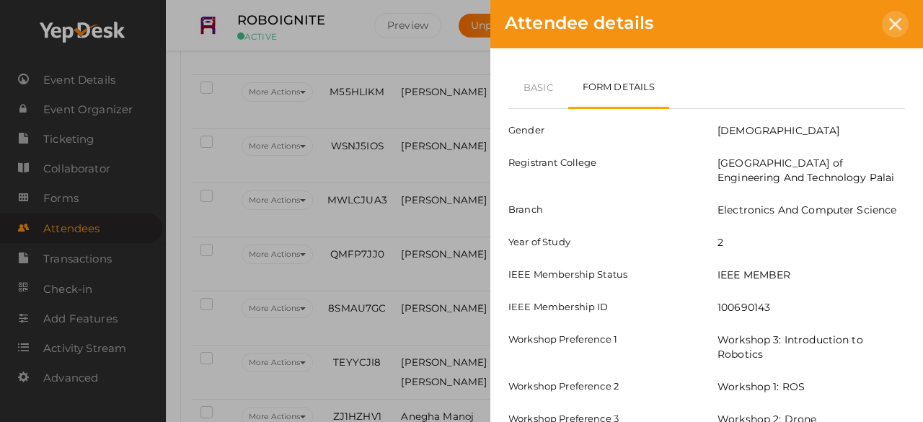
click at [891, 32] on div at bounding box center [894, 24] width 27 height 27
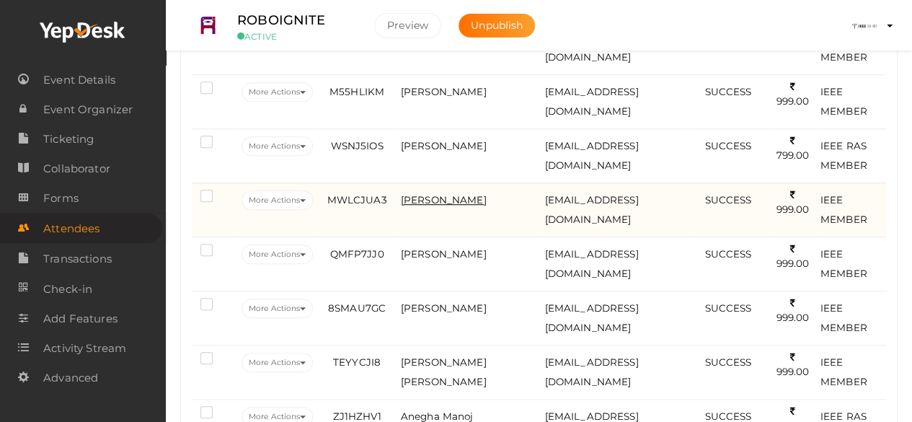
click at [456, 194] on span "[PERSON_NAME]" at bounding box center [444, 200] width 86 height 12
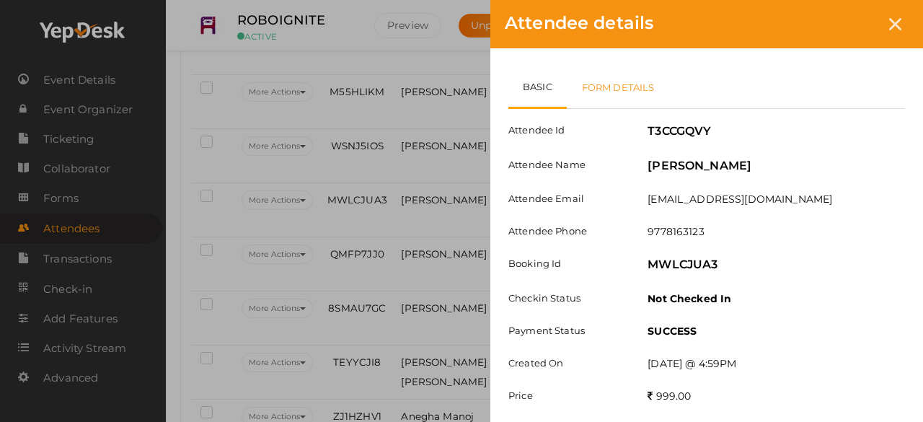
click at [614, 97] on link "Form Details" at bounding box center [618, 87] width 103 height 42
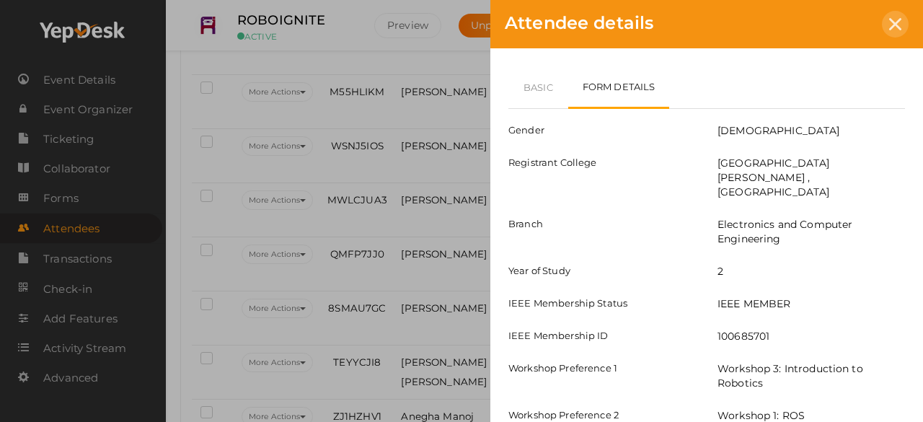
click at [899, 21] on icon at bounding box center [895, 24] width 12 height 12
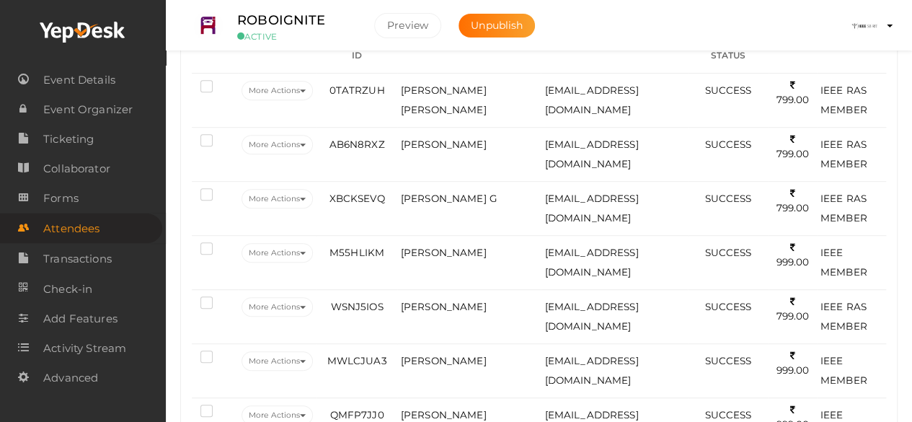
scroll to position [267, 0]
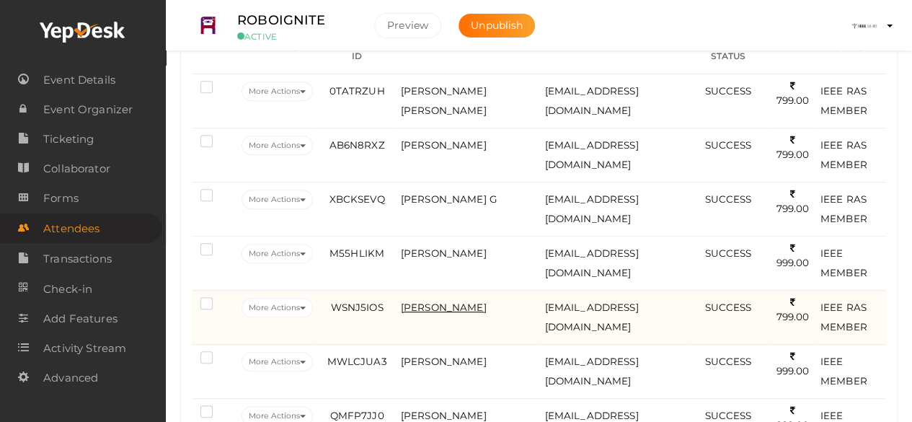
click at [450, 301] on span "[PERSON_NAME]" at bounding box center [444, 307] width 86 height 12
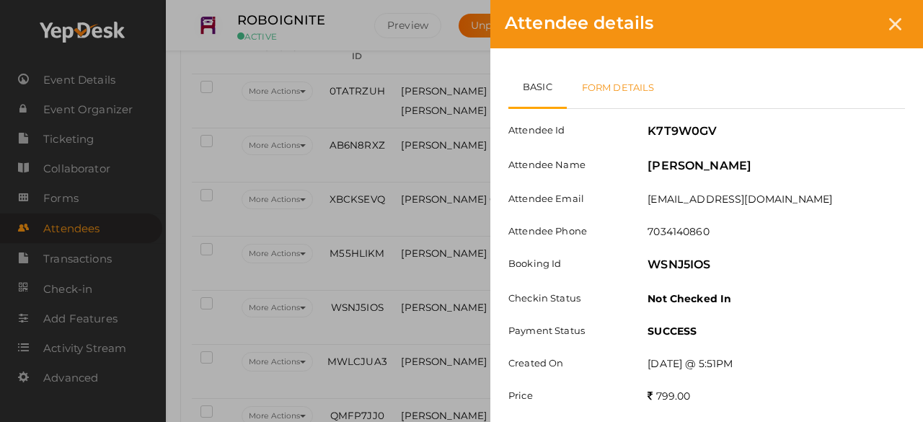
click at [640, 79] on link "Form Details" at bounding box center [618, 87] width 103 height 42
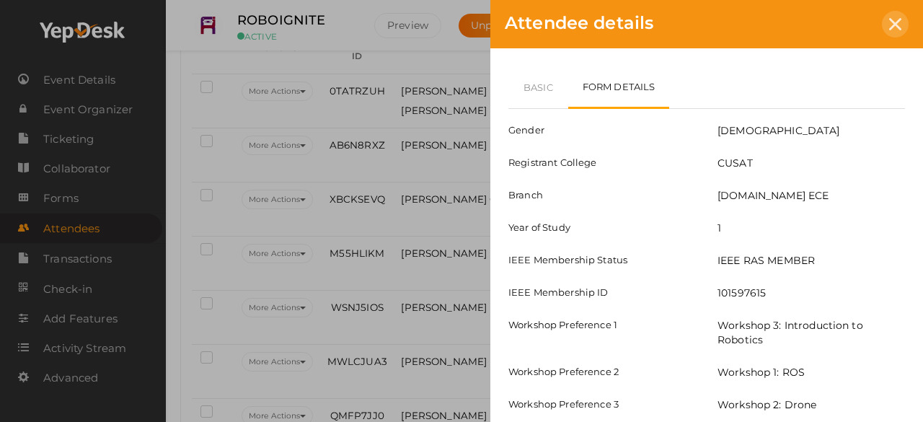
click at [885, 26] on div at bounding box center [894, 24] width 27 height 27
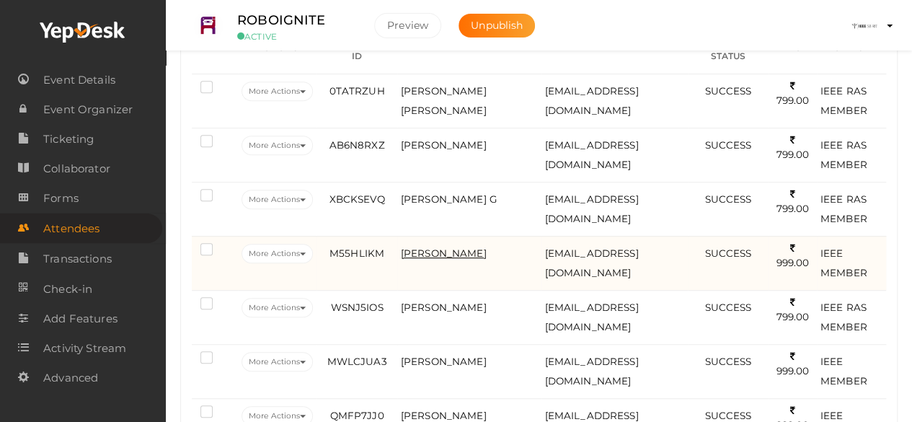
click at [435, 247] on span "[PERSON_NAME]" at bounding box center [444, 253] width 86 height 12
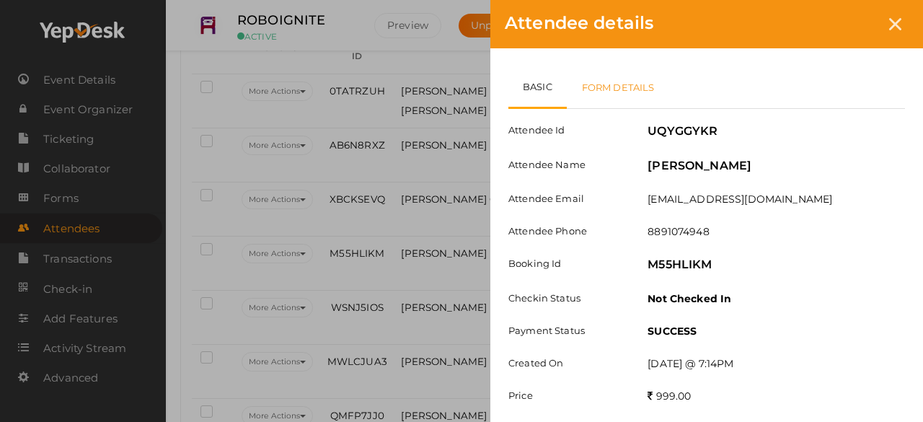
click at [621, 90] on link "Form Details" at bounding box center [618, 87] width 103 height 42
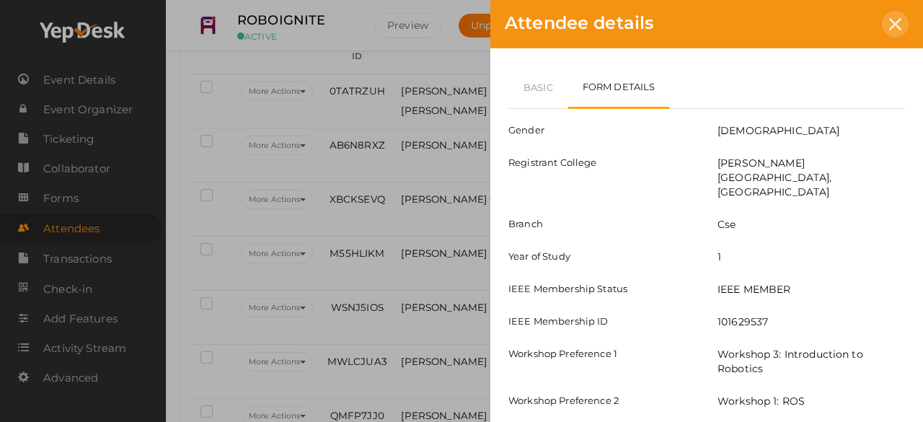
click at [893, 19] on icon at bounding box center [895, 24] width 12 height 12
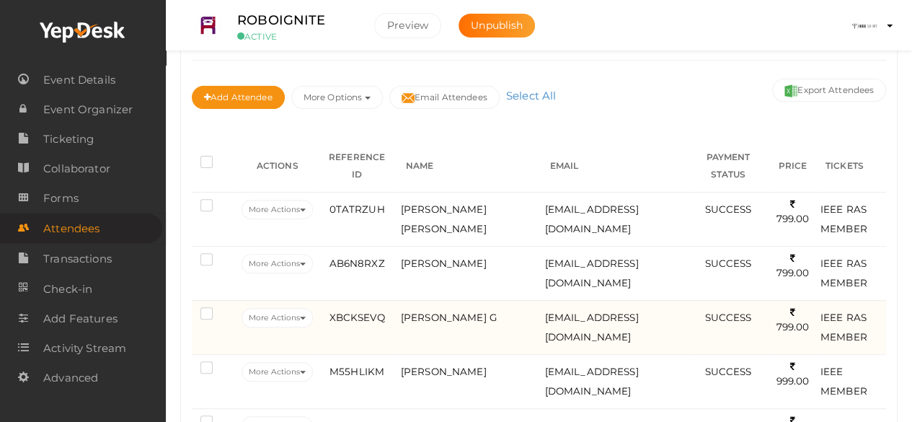
scroll to position [147, 0]
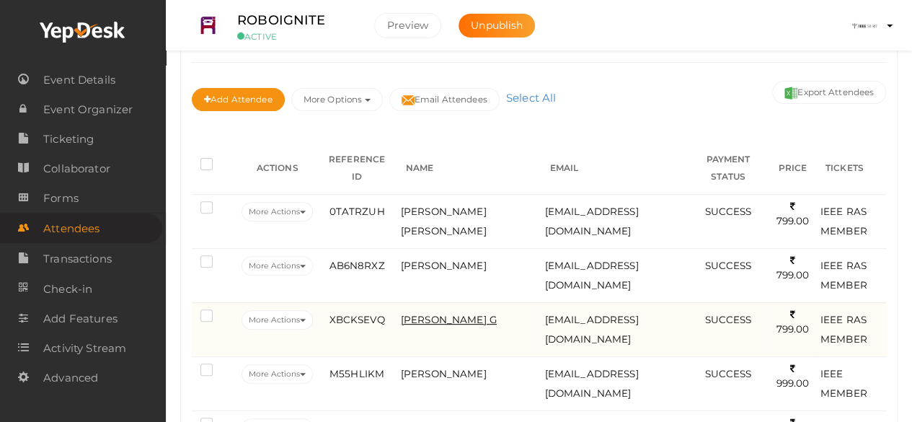
click at [452, 316] on span "[PERSON_NAME] G" at bounding box center [449, 320] width 96 height 12
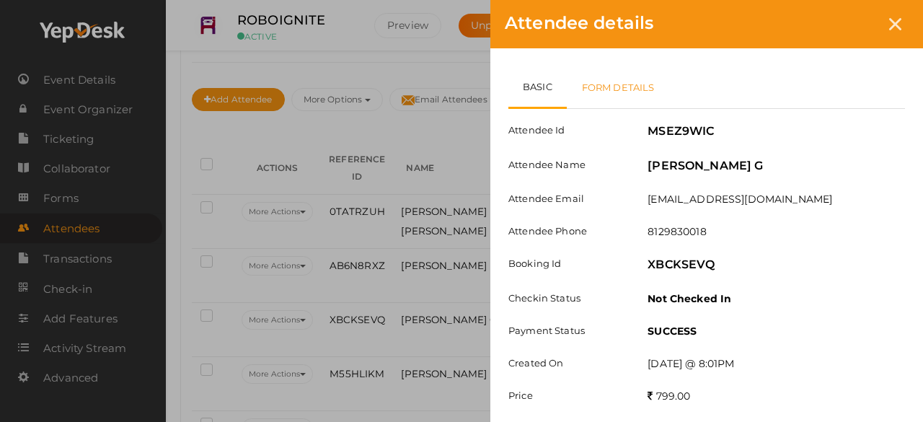
click at [654, 87] on link "Form Details" at bounding box center [618, 87] width 103 height 42
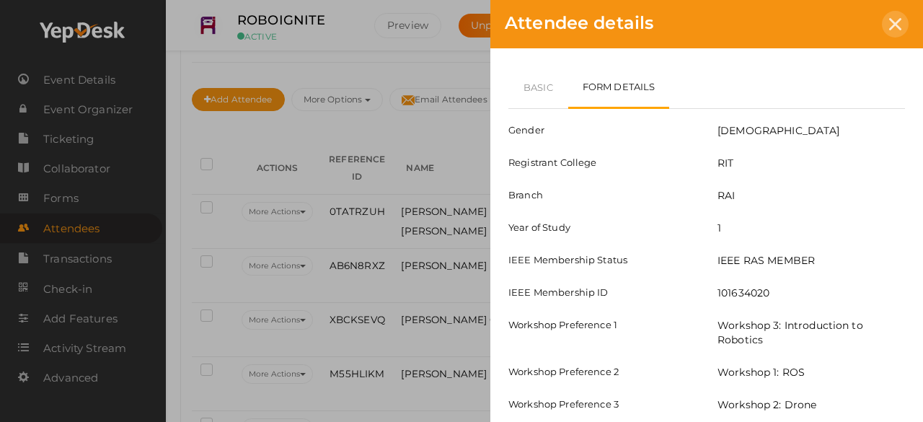
click at [897, 32] on div at bounding box center [894, 24] width 27 height 27
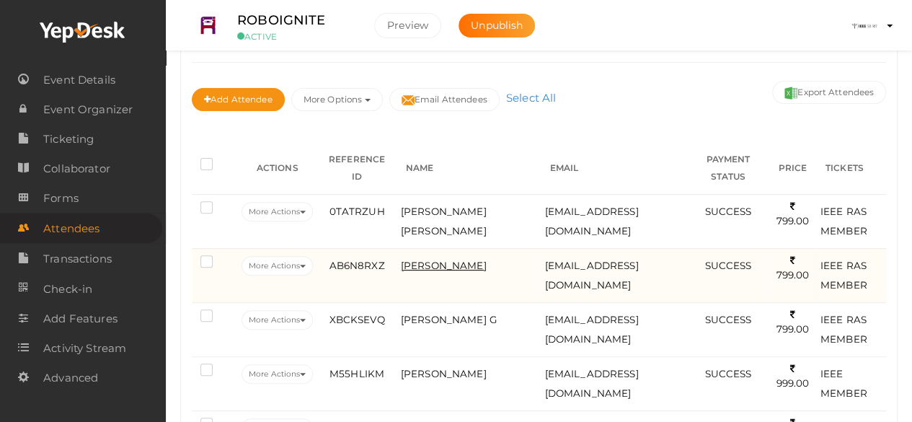
click at [437, 264] on span "[PERSON_NAME]" at bounding box center [444, 265] width 86 height 12
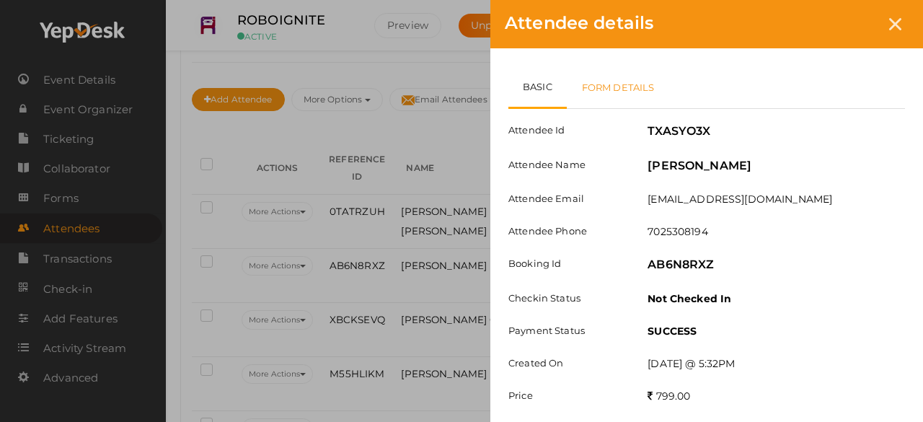
click at [644, 89] on link "Form Details" at bounding box center [618, 87] width 103 height 42
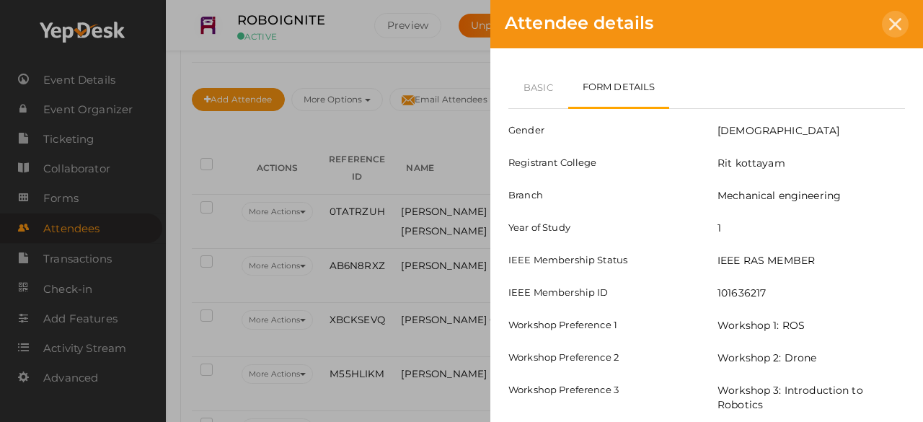
click at [892, 32] on div at bounding box center [894, 24] width 27 height 27
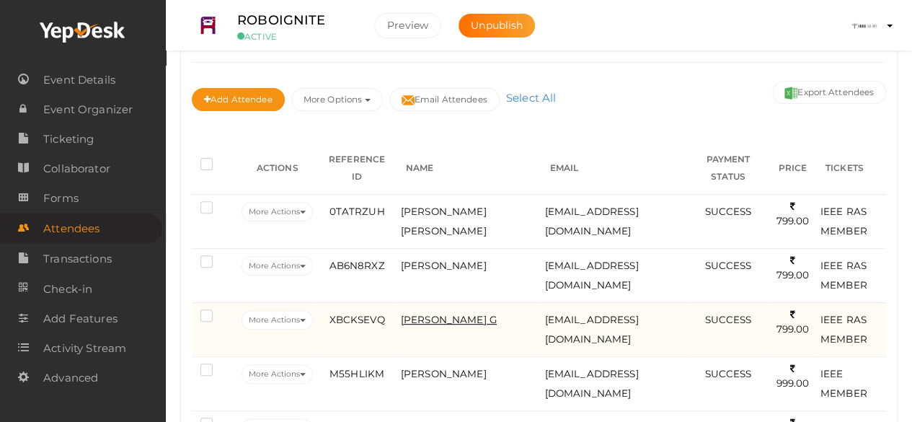
click at [432, 314] on span "[PERSON_NAME] G" at bounding box center [449, 320] width 96 height 12
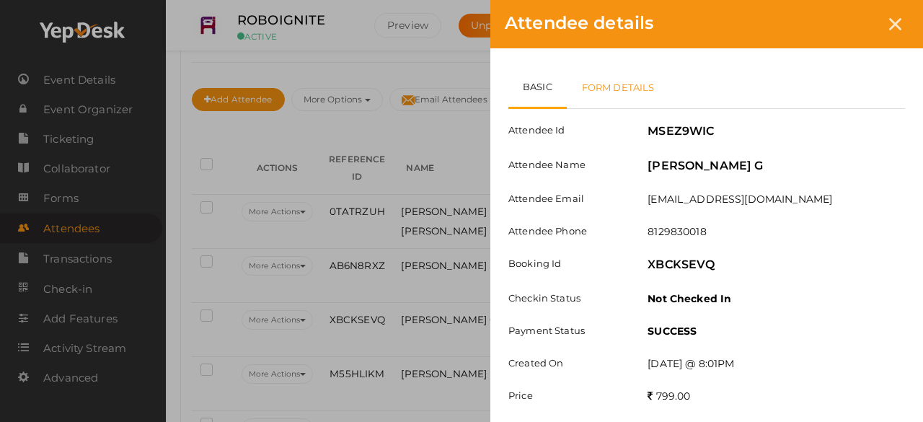
click at [650, 67] on link "Form Details" at bounding box center [618, 87] width 103 height 42
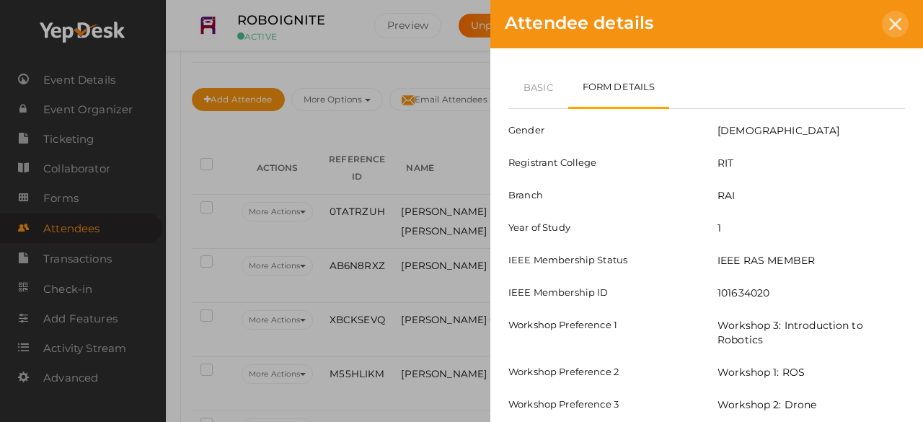
click at [887, 14] on div at bounding box center [894, 24] width 27 height 27
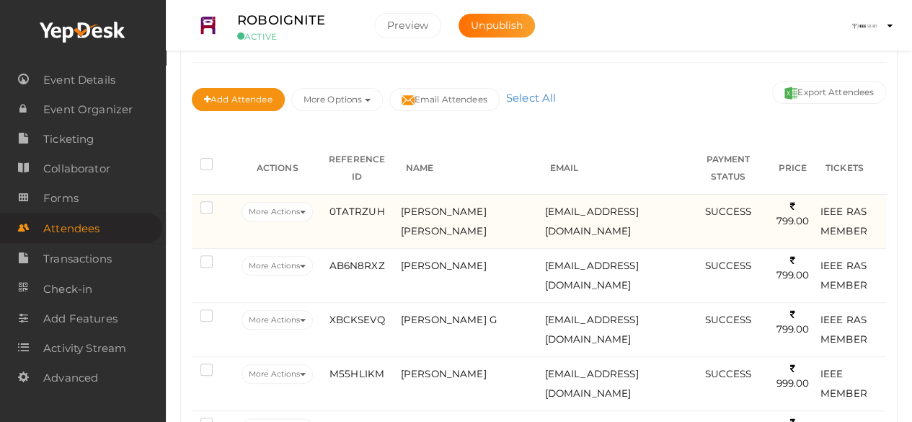
click at [455, 200] on td "[PERSON_NAME] [PERSON_NAME]" at bounding box center [469, 221] width 144 height 54
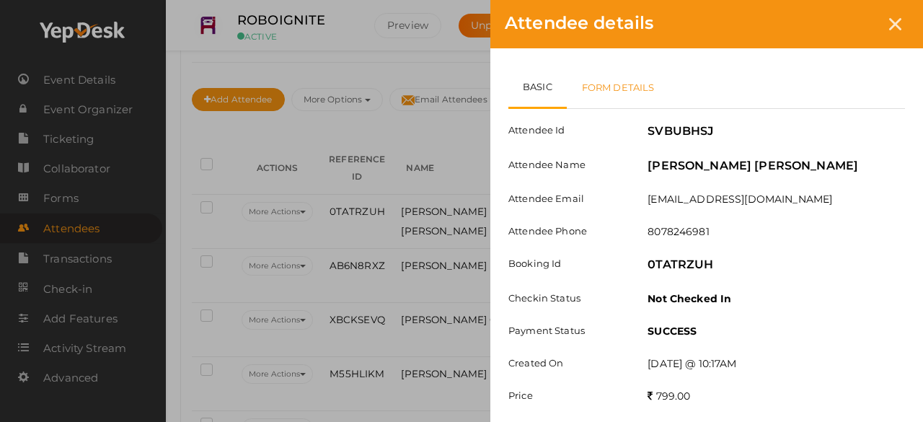
click at [629, 92] on link "Form Details" at bounding box center [618, 87] width 103 height 42
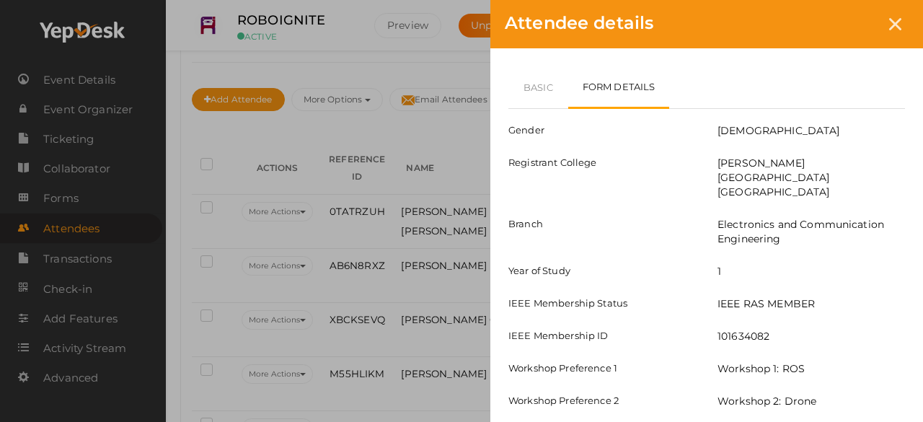
click at [910, 25] on div "Attendee details" at bounding box center [706, 24] width 432 height 48
click at [902, 27] on div at bounding box center [894, 24] width 27 height 27
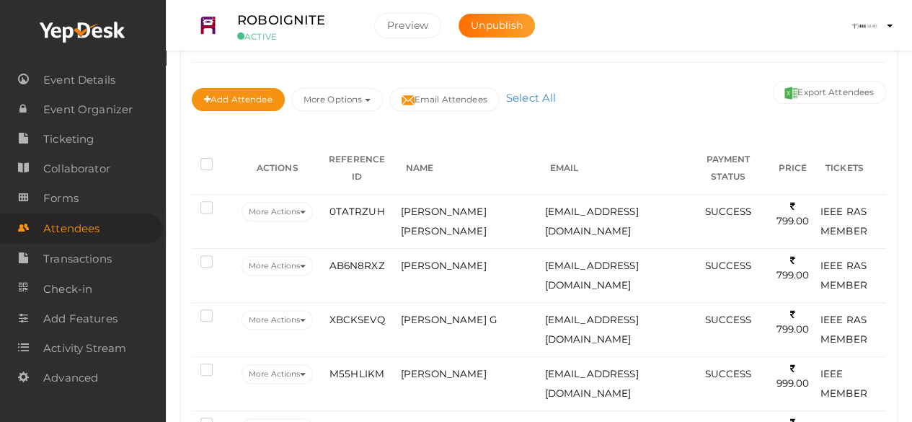
scroll to position [0, 0]
